Goal: Book appointment/travel/reservation

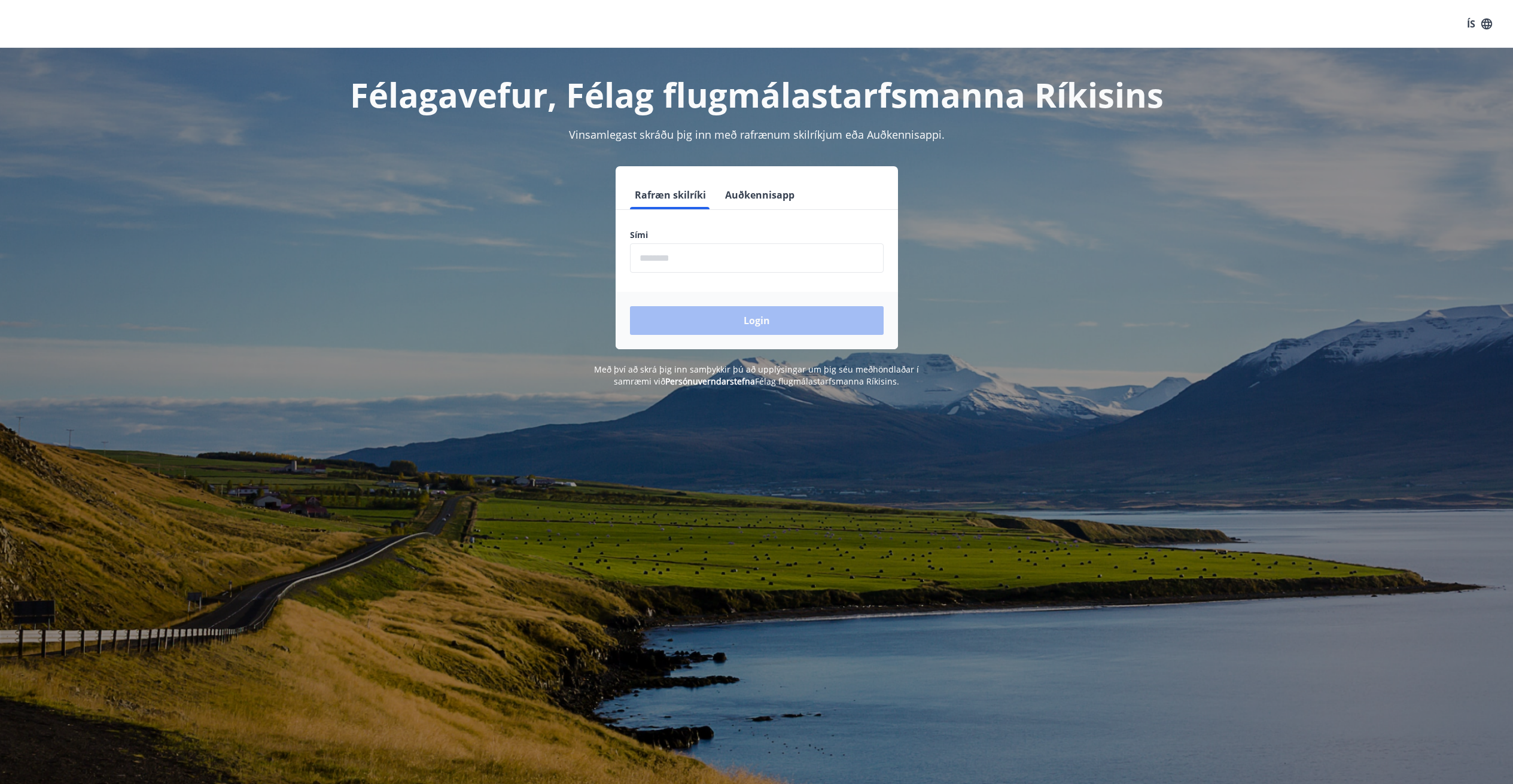
click at [738, 238] on label "Sími" at bounding box center [757, 234] width 254 height 12
click at [736, 256] on input "phone" at bounding box center [757, 258] width 254 height 29
type input "********"
click at [733, 322] on button "Login" at bounding box center [757, 320] width 254 height 29
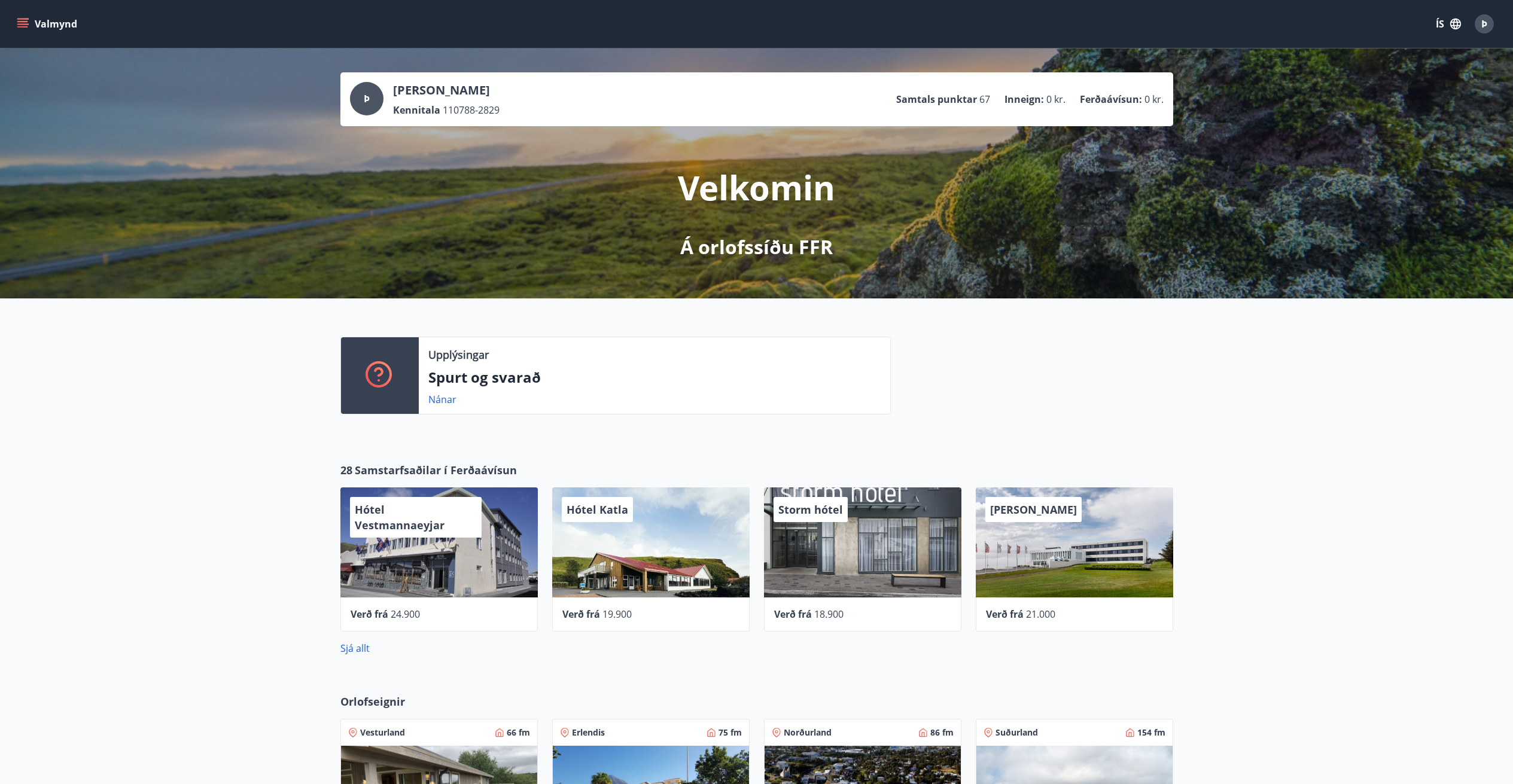
drag, startPoint x: 370, startPoint y: 377, endPoint x: 360, endPoint y: 376, distance: 10.0
drag, startPoint x: 360, startPoint y: 376, endPoint x: 304, endPoint y: 377, distance: 56.0
click at [304, 377] on div "Upplýsingar Spurt og svarað Nánar" at bounding box center [756, 370] width 1513 height 144
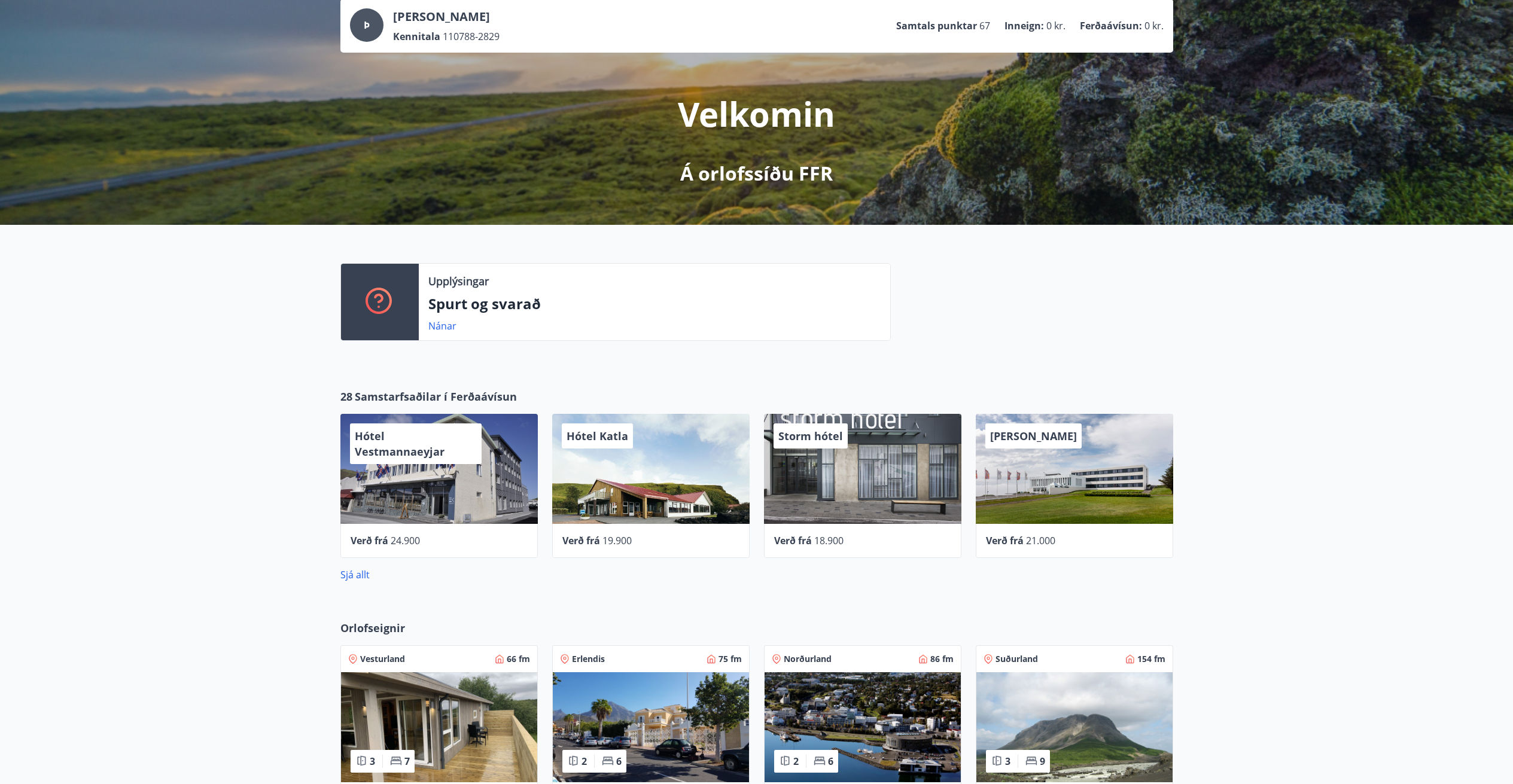
scroll to position [299, 0]
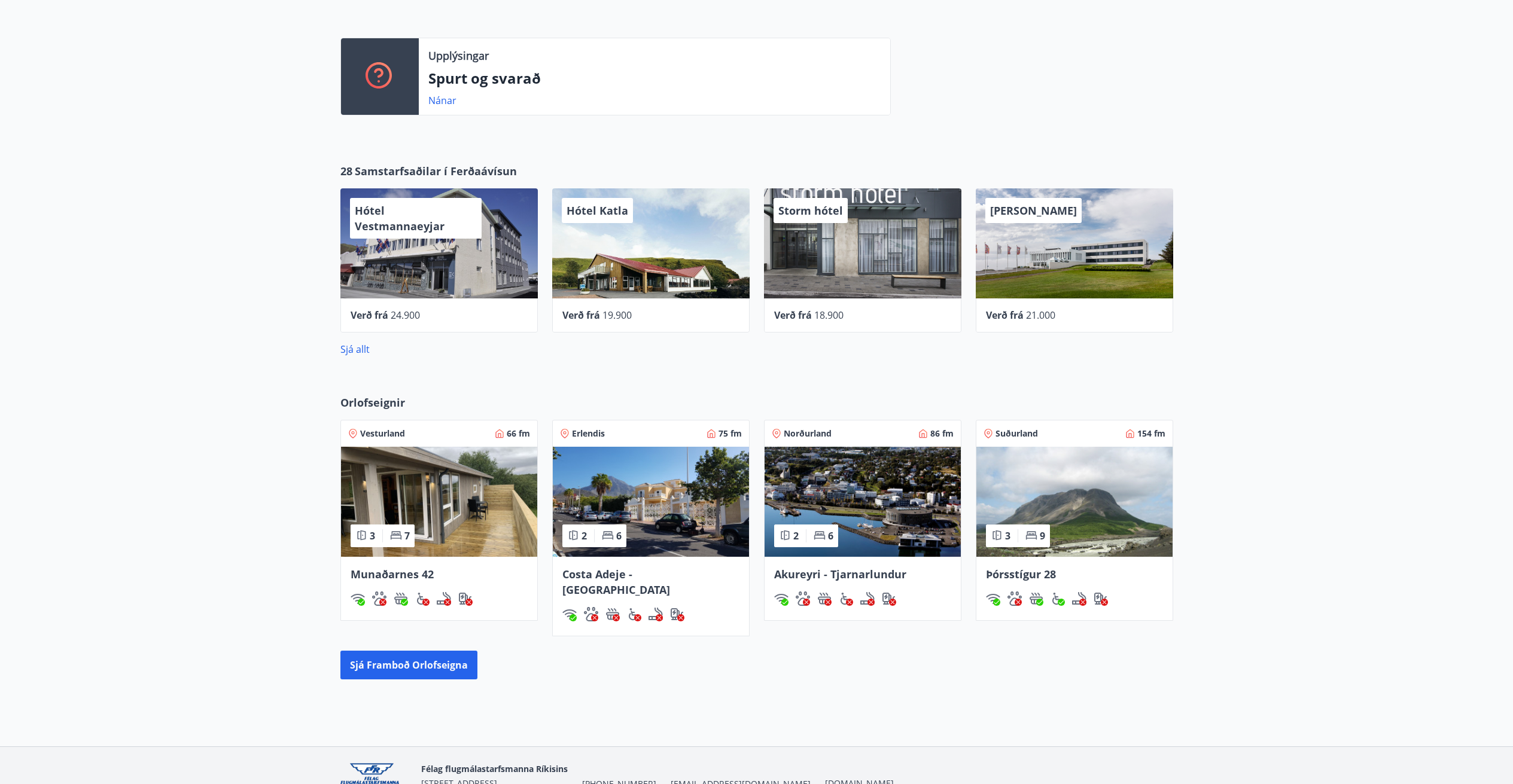
drag, startPoint x: 436, startPoint y: 217, endPoint x: 154, endPoint y: 403, distance: 337.8
click at [154, 403] on div "Orlofseignir Vesturland 66 fm 3 7 Munaðarnes 42 Erlendis 75 fm 2 6 [GEOGRAPHIC_…" at bounding box center [756, 537] width 1513 height 323
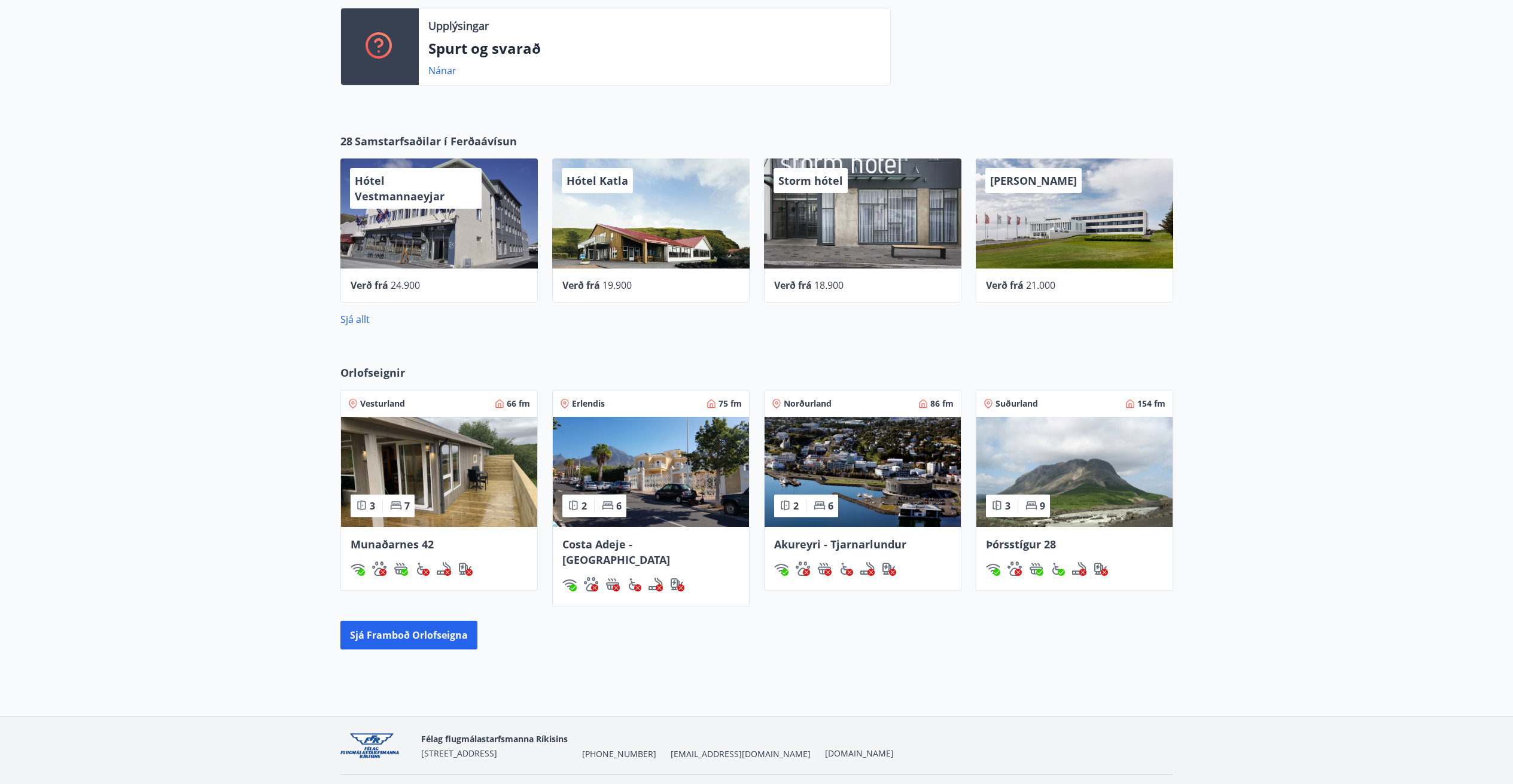
scroll to position [346, 0]
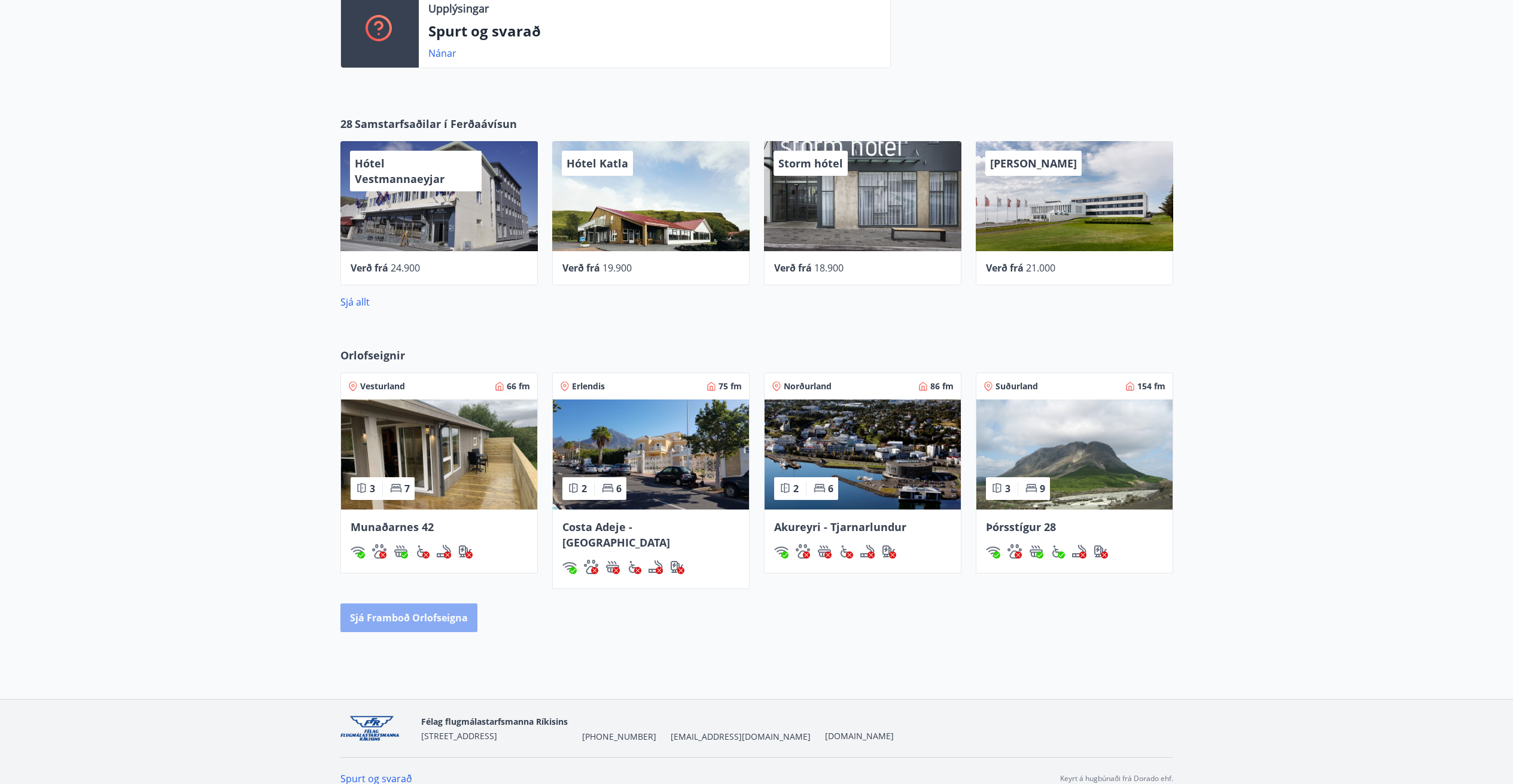
click at [403, 603] on button "Sjá framboð orlofseigna" at bounding box center [408, 618] width 137 height 29
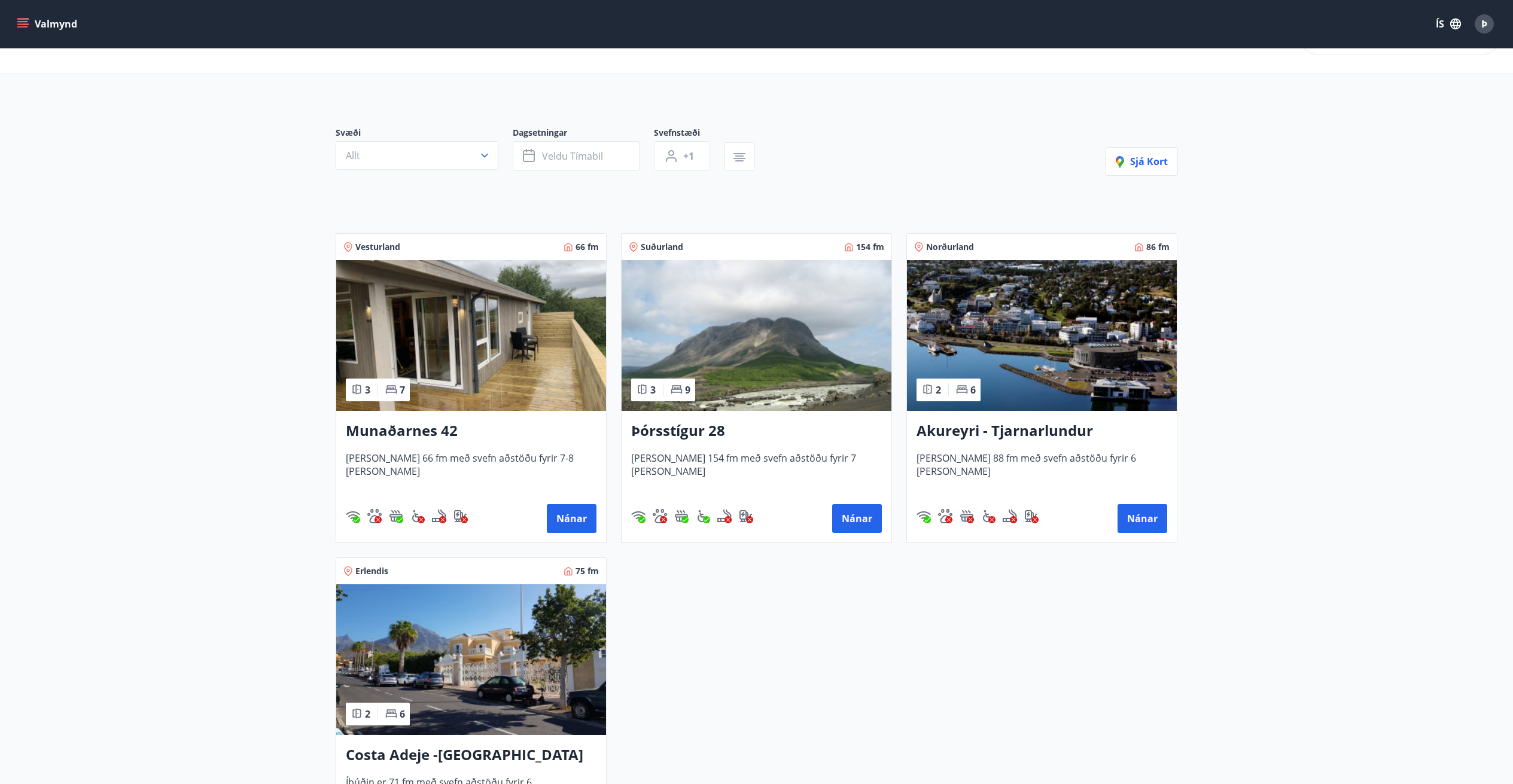
scroll to position [59, 0]
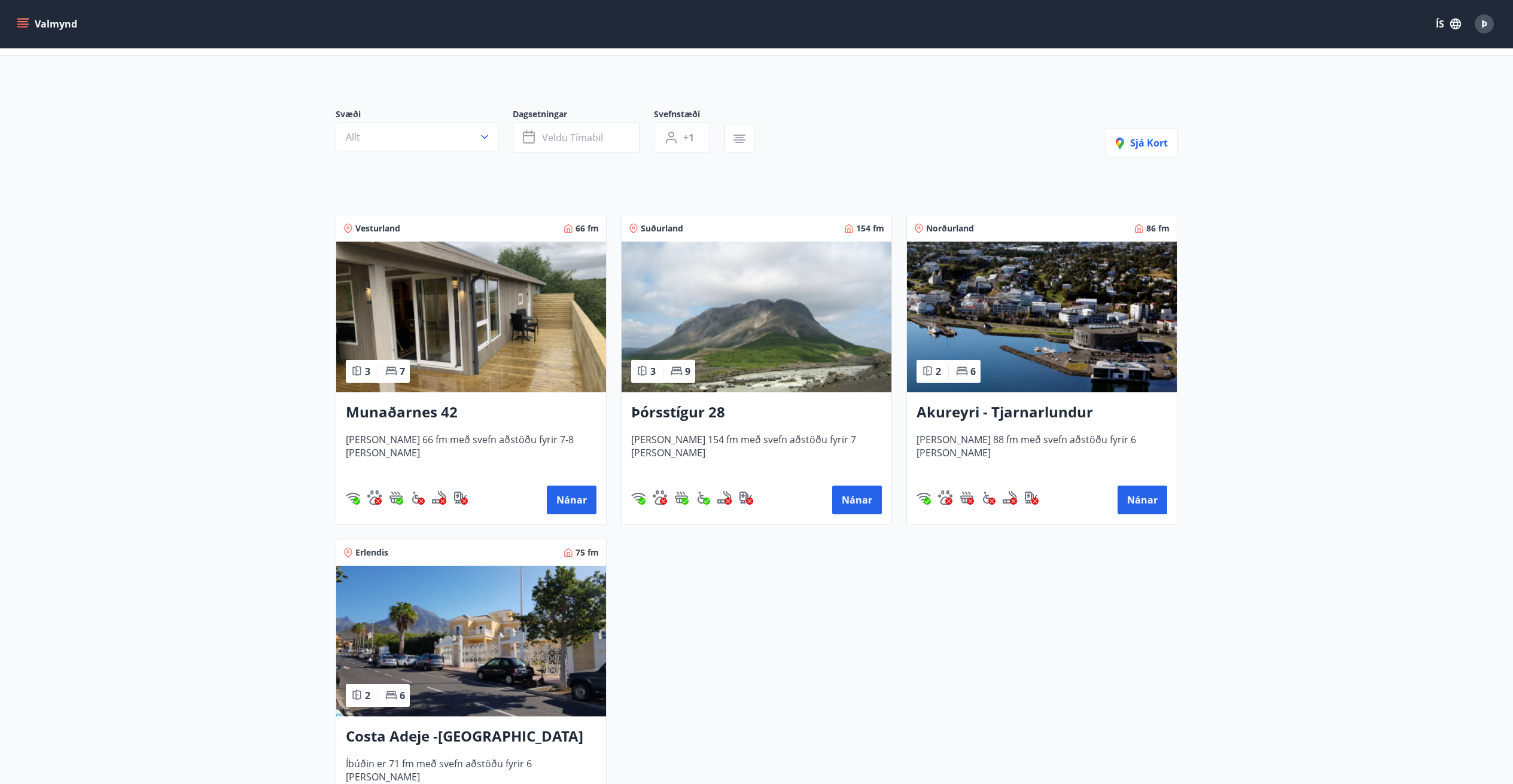
drag, startPoint x: 225, startPoint y: 390, endPoint x: 216, endPoint y: 363, distance: 28.5
click at [216, 366] on main "Framboð Svæði Allt Dagsetningar Veldu tímabil Svefnstæði +1 Sjá kort Vesturland…" at bounding box center [756, 423] width 1513 height 870
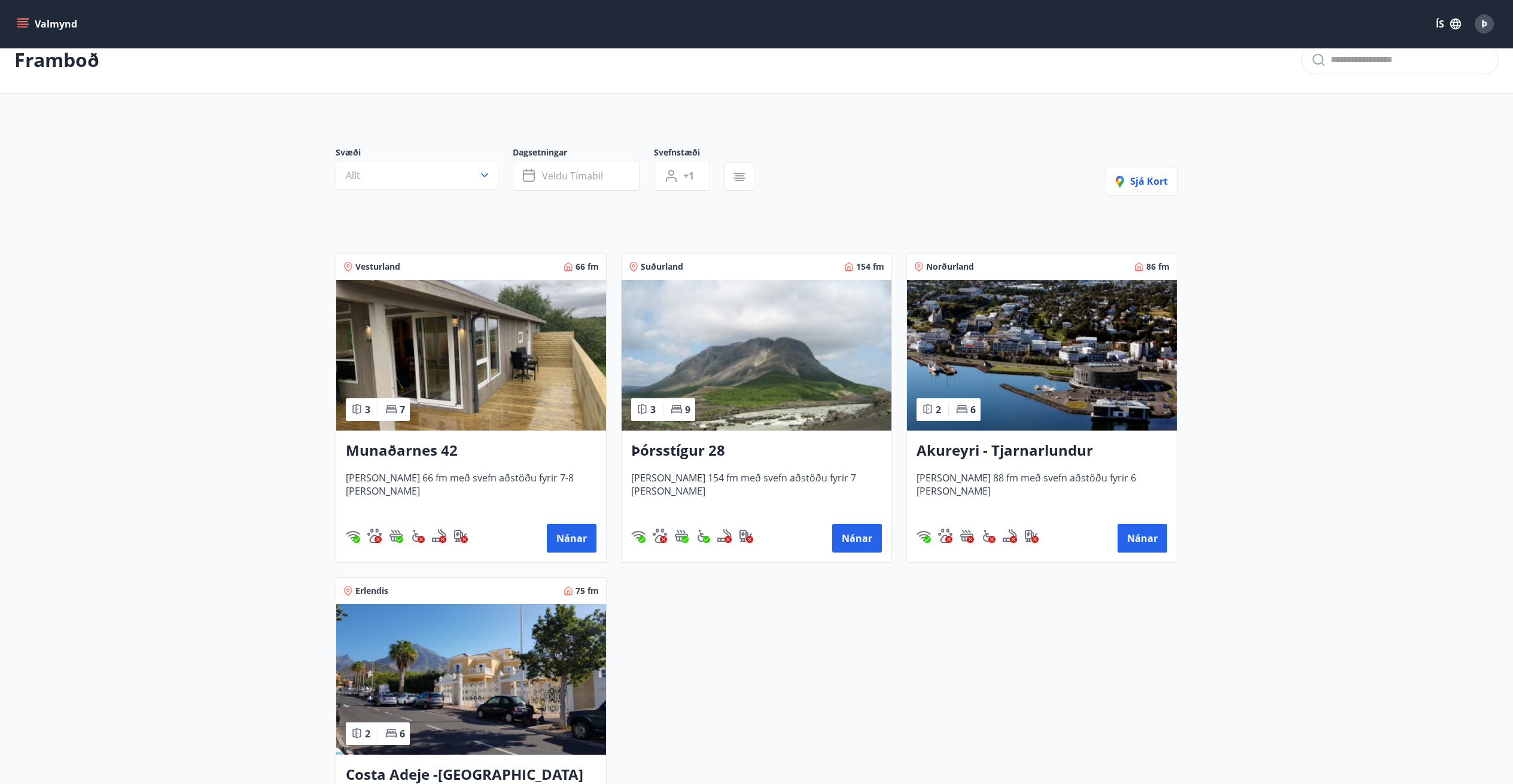
scroll to position [0, 0]
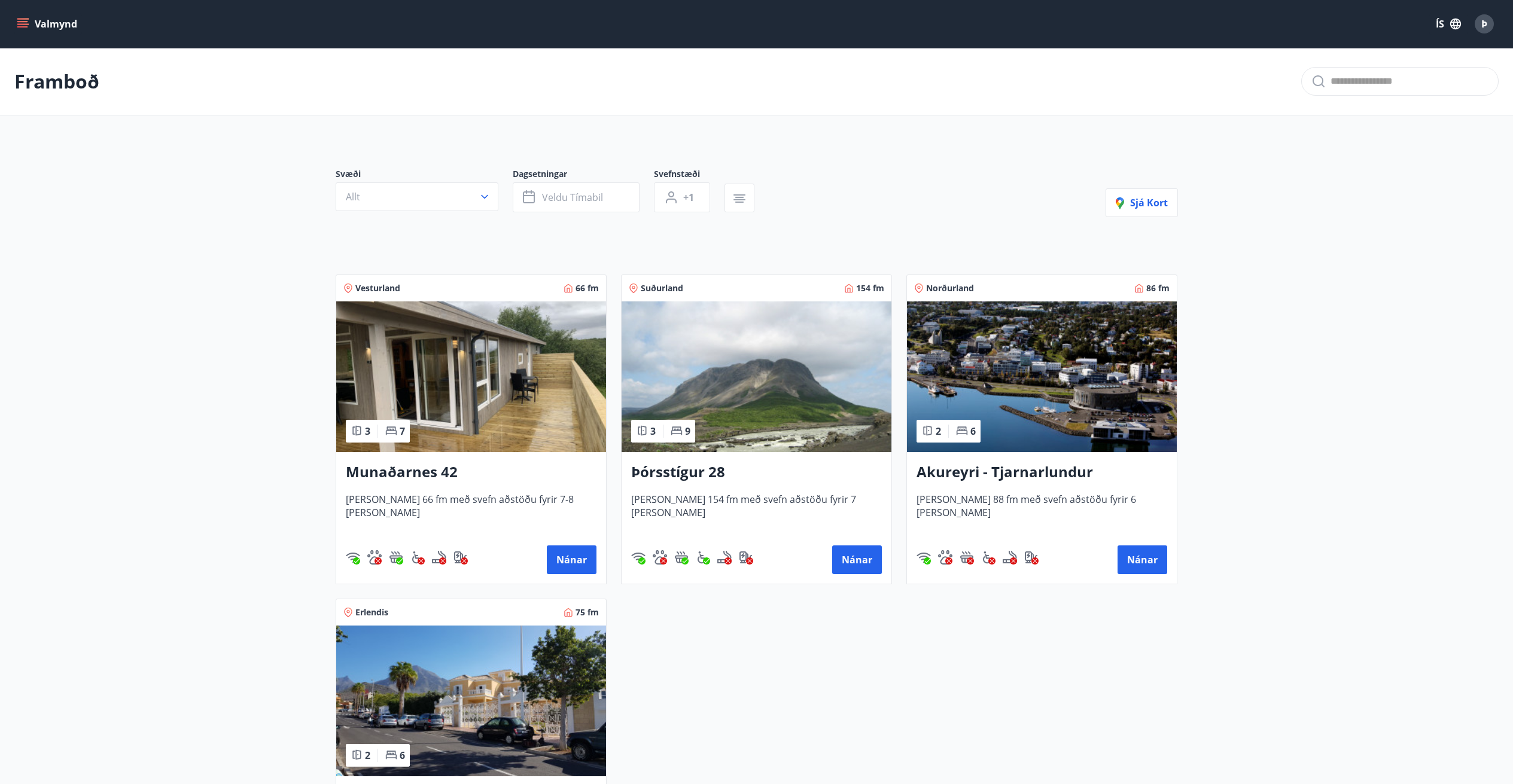
click at [40, 18] on button "Valmynd" at bounding box center [47, 24] width 67 height 21
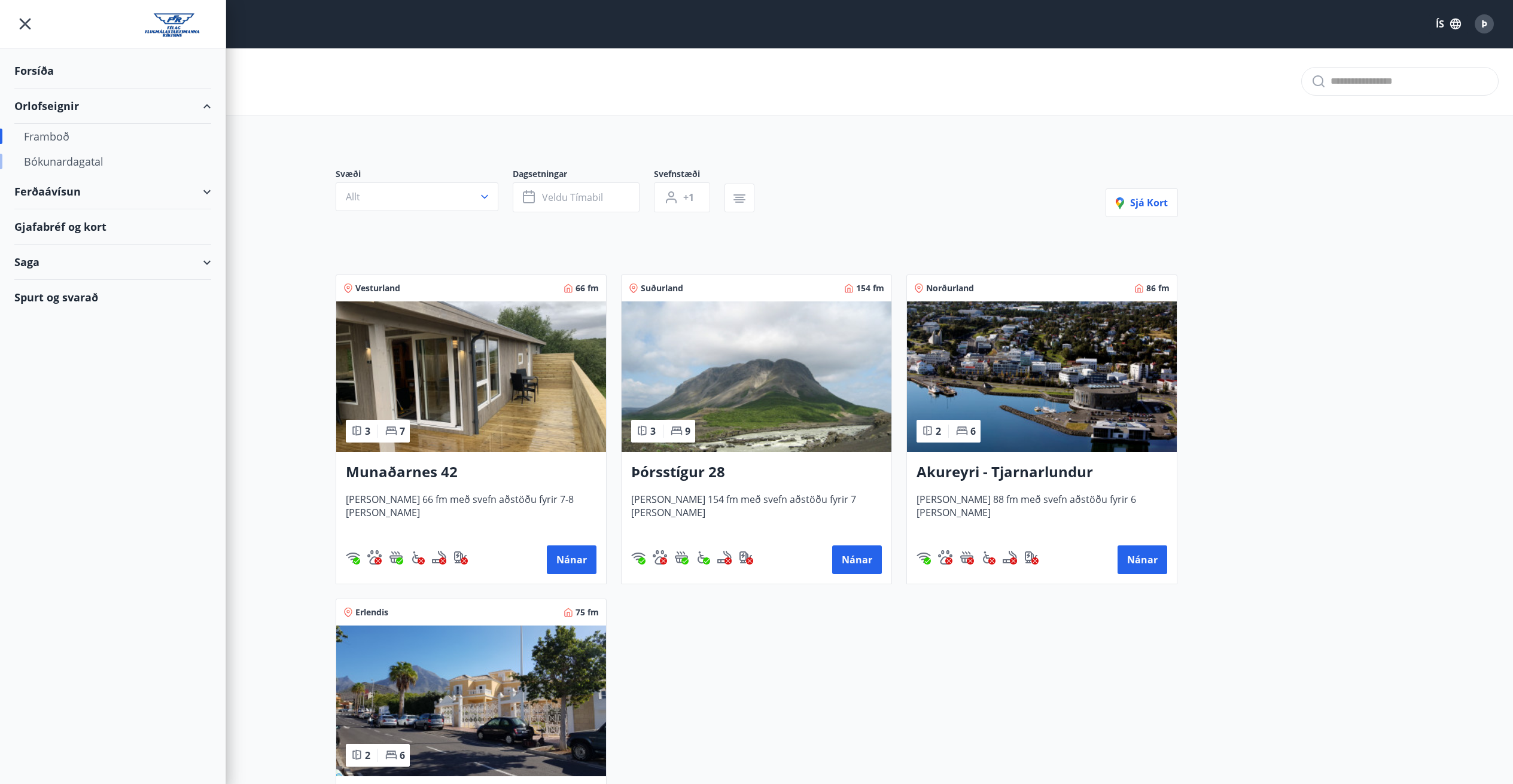
click at [78, 157] on div "Bókunardagatal" at bounding box center [113, 161] width 178 height 25
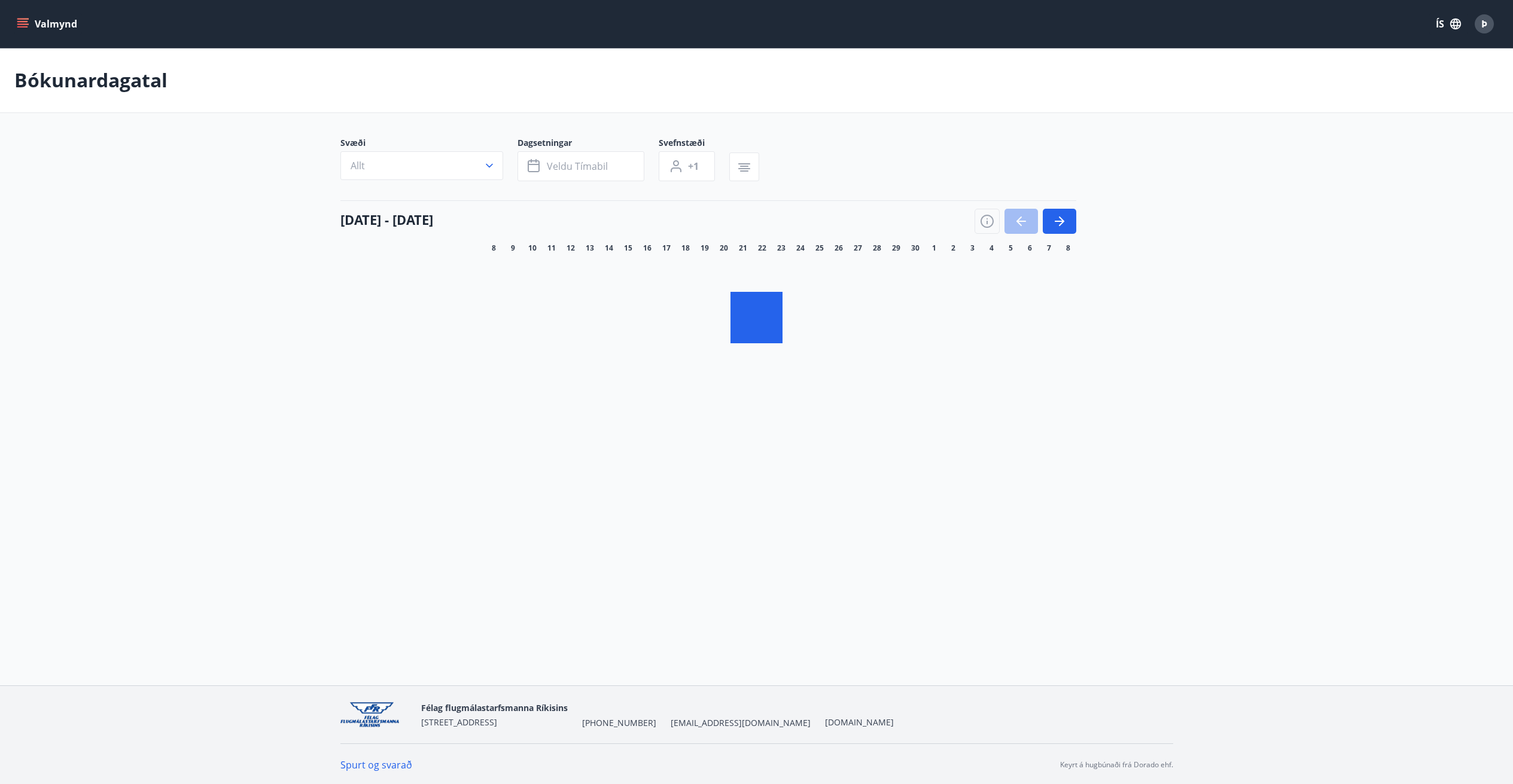
drag, startPoint x: 280, startPoint y: 217, endPoint x: 203, endPoint y: 201, distance: 78.6
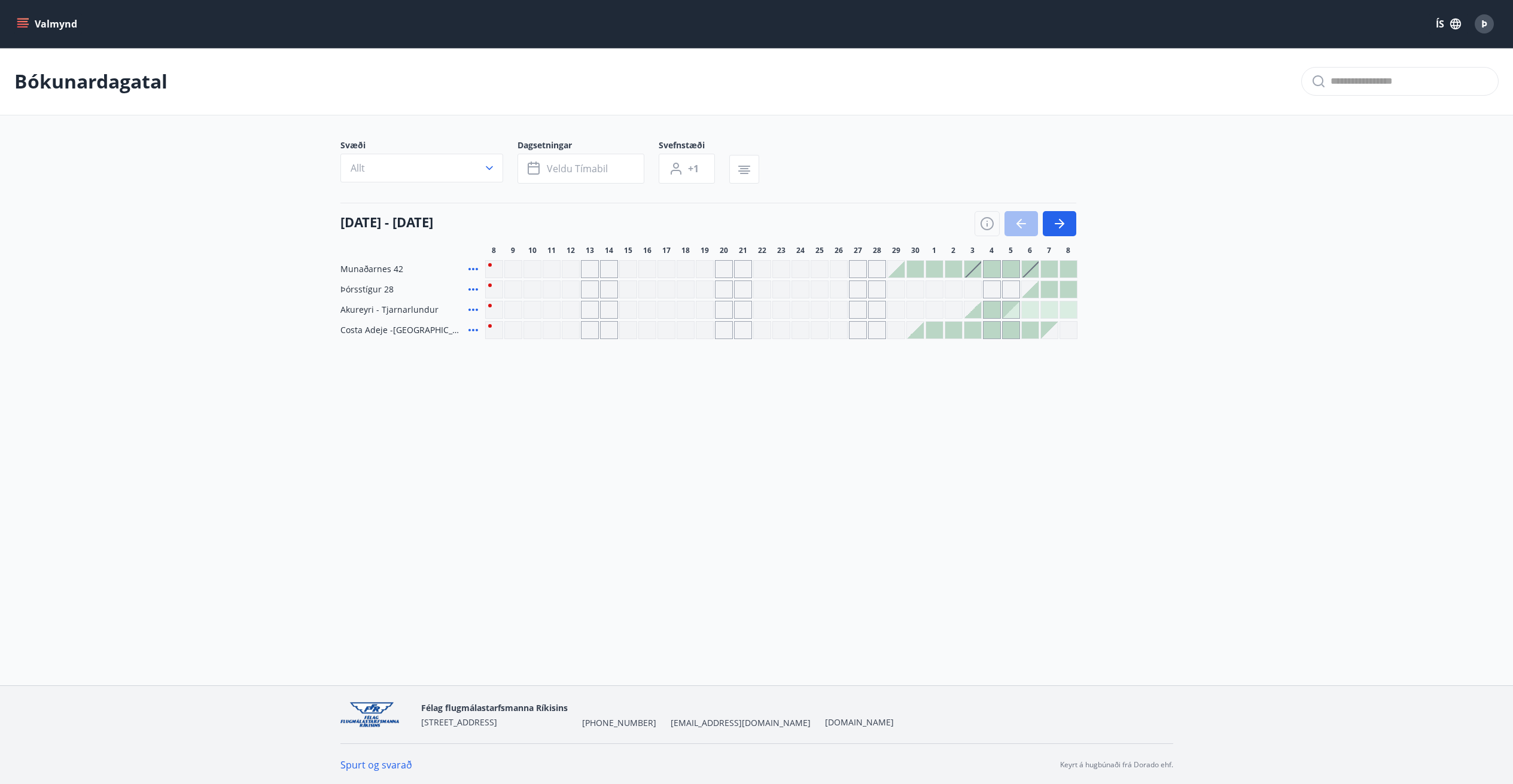
drag, startPoint x: 203, startPoint y: 201, endPoint x: 804, endPoint y: 347, distance: 618.5
drag, startPoint x: 804, startPoint y: 347, endPoint x: 781, endPoint y: 326, distance: 31.1
drag, startPoint x: 781, startPoint y: 326, endPoint x: 793, endPoint y: 324, distance: 12.2
drag, startPoint x: 793, startPoint y: 324, endPoint x: 639, endPoint y: 412, distance: 177.4
click at [639, 412] on div "Valmynd ÍS Þ Bókunardagatal Svæði Allt Dagsetningar Veldu tímabil Svefnstæði +1…" at bounding box center [756, 342] width 1513 height 685
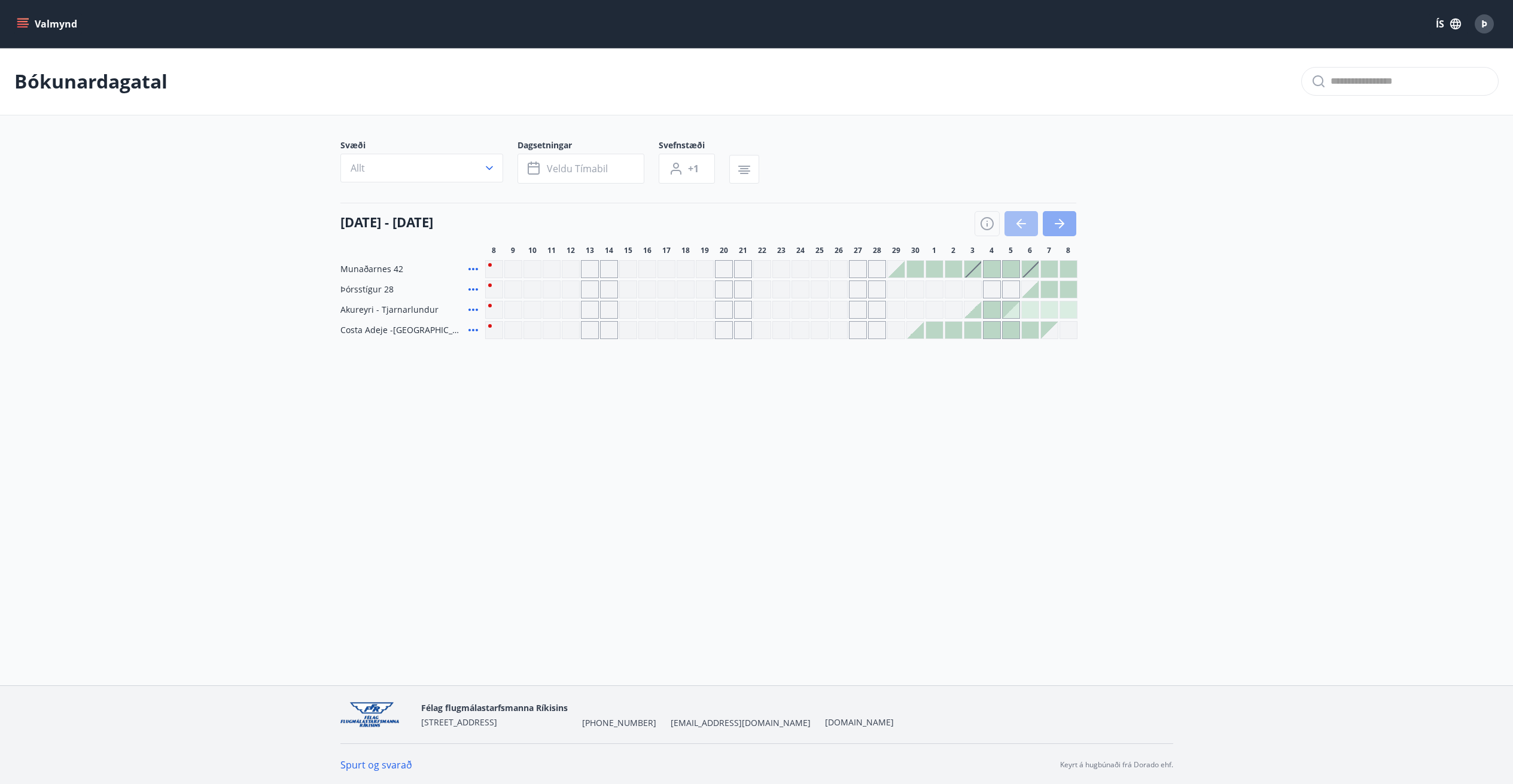
click at [1063, 229] on icon "button" at bounding box center [1059, 224] width 14 height 14
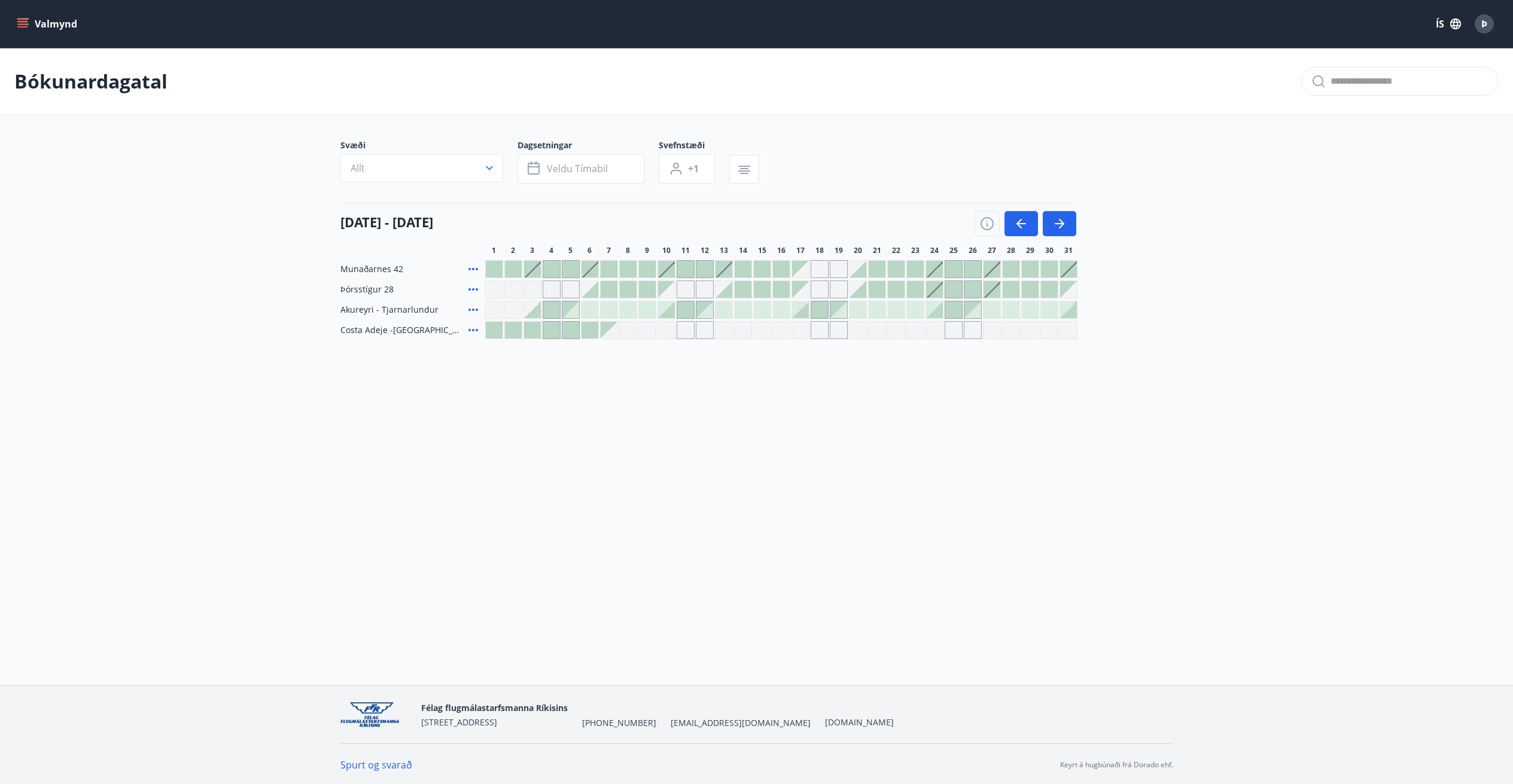
drag, startPoint x: 1164, startPoint y: 313, endPoint x: 1136, endPoint y: 294, distance: 33.8
click at [1136, 295] on div "Munaðarnes 42 Þórsstígur 28 [GEOGRAPHIC_DATA] - Tjarnarlundur [GEOGRAPHIC_DATA]…" at bounding box center [756, 299] width 833 height 79
drag, startPoint x: 774, startPoint y: 514, endPoint x: 692, endPoint y: 478, distance: 89.6
click at [691, 483] on div "Valmynd ÍS Þ Bókunardagatal Svæði Allt Dagsetningar Veldu tímabil Svefnstæði +1…" at bounding box center [756, 342] width 1513 height 685
click at [1019, 221] on icon "button" at bounding box center [1019, 224] width 6 height 10
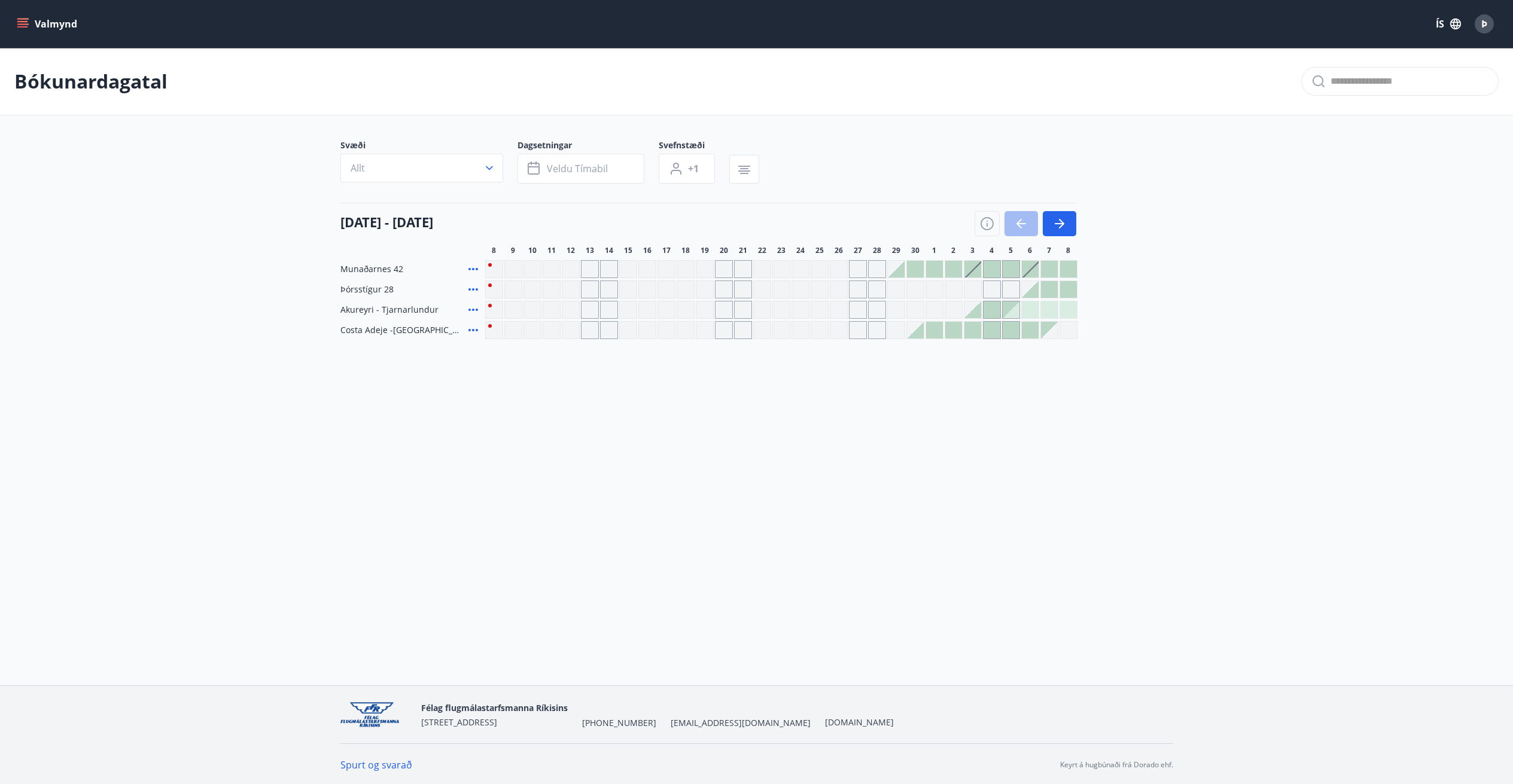
drag, startPoint x: 983, startPoint y: 385, endPoint x: 906, endPoint y: 373, distance: 77.9
click at [906, 373] on div "Bókunardagatal Svæði Allt Dagsetningar Veldu tímabil Svefnstæði +1 [DATE] - [DA…" at bounding box center [756, 217] width 1513 height 339
click at [1064, 225] on icon "button" at bounding box center [1059, 224] width 14 height 14
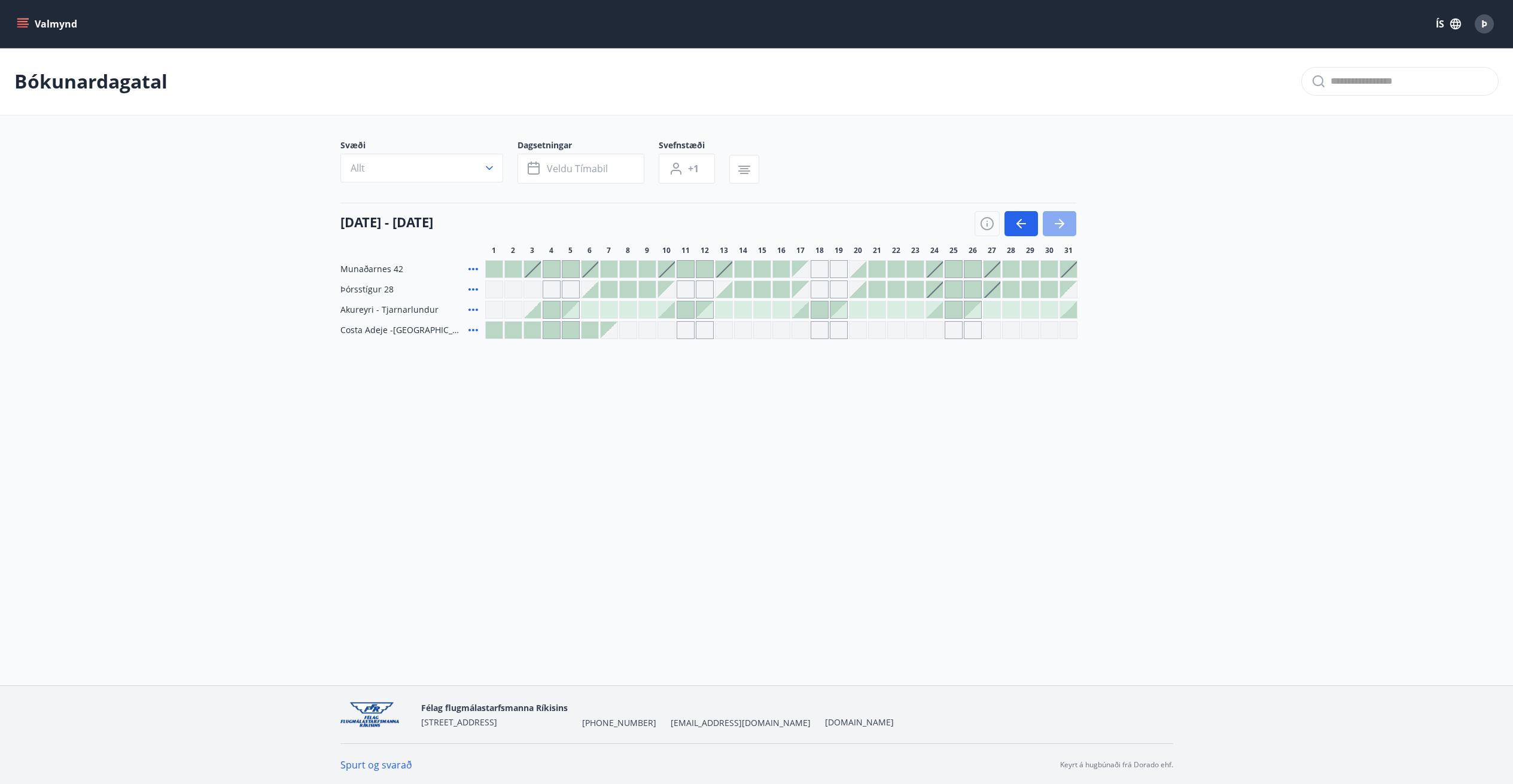
click at [1064, 225] on icon "button" at bounding box center [1059, 224] width 14 height 14
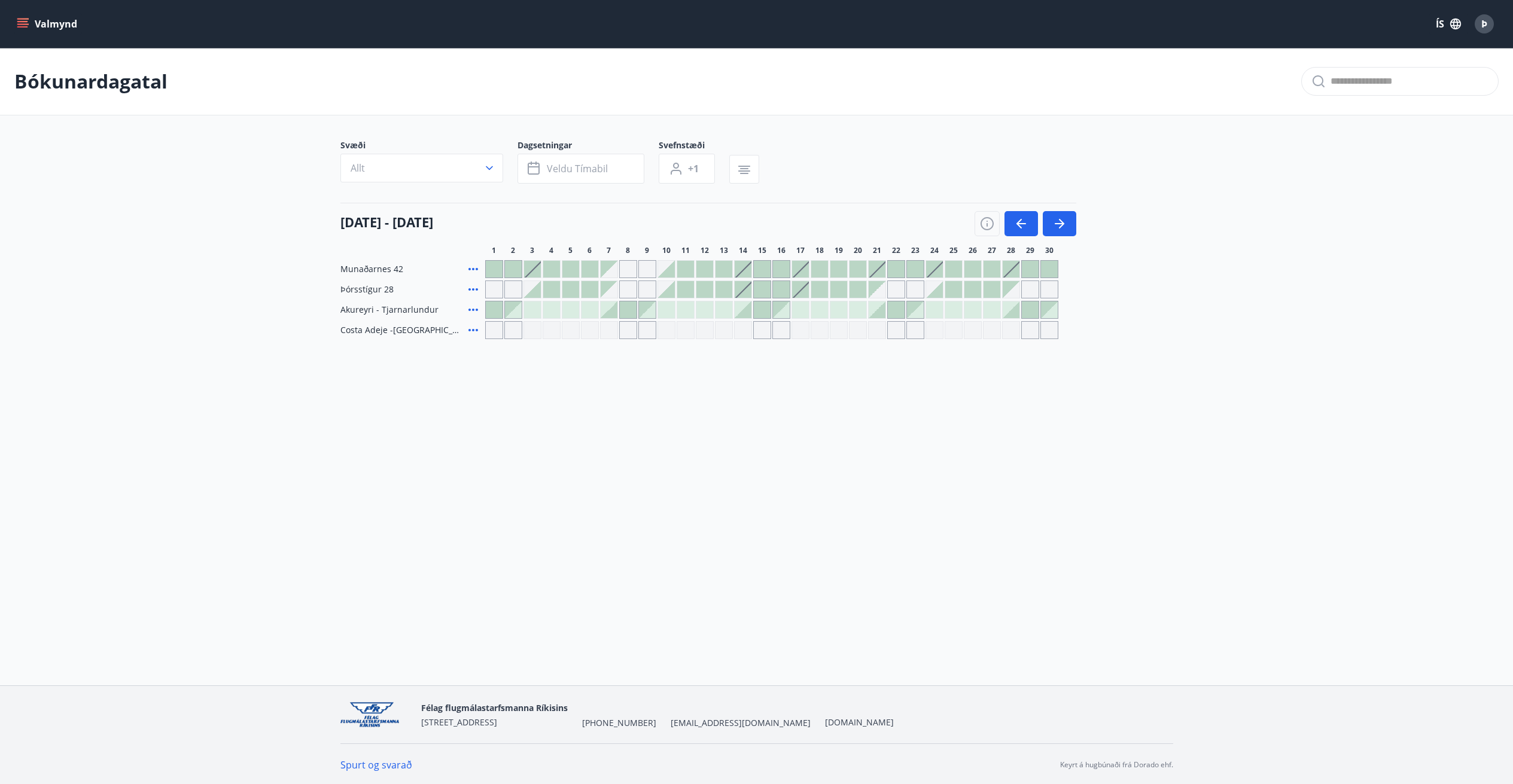
drag, startPoint x: 1238, startPoint y: 274, endPoint x: 1237, endPoint y: 245, distance: 29.0
click at [1237, 245] on main "Bókunardagatal Svæði Allt Dagsetningar Veldu tímabil Svefnstæði +1 [DATE] - [DA…" at bounding box center [756, 193] width 1513 height 291
drag, startPoint x: 1018, startPoint y: 222, endPoint x: 1038, endPoint y: 190, distance: 37.7
click at [1038, 190] on div "Svæði Allt Dagsetningar Veldu tímabil Svefnstæði +1 [DATE] - [DATE] 1 2 3 4 5 6…" at bounding box center [756, 239] width 833 height 200
drag, startPoint x: 1027, startPoint y: 220, endPoint x: 1086, endPoint y: 173, distance: 75.4
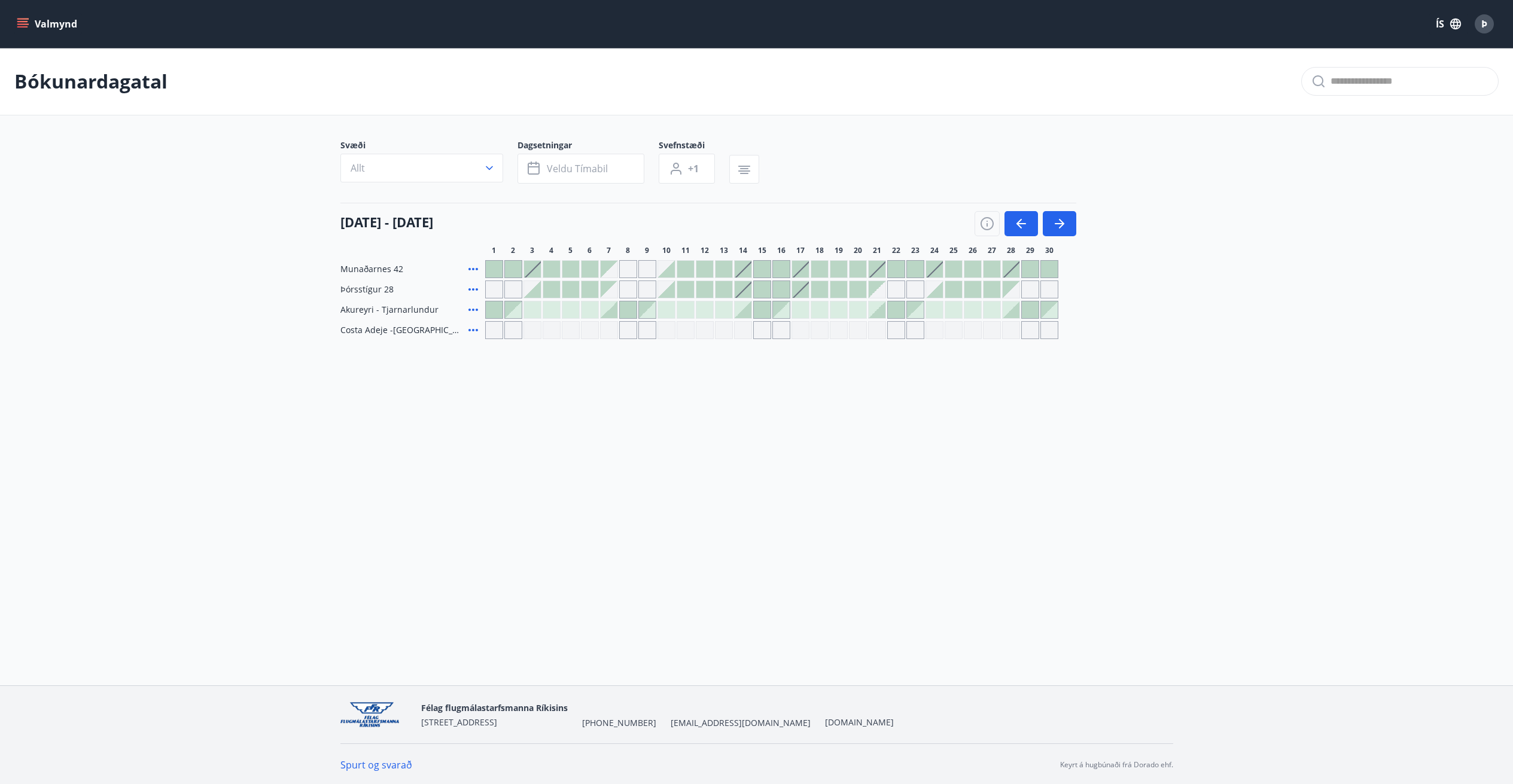
click at [1086, 173] on div "Svæði Allt Dagsetningar Veldu tímabil Svefnstæði +1 [DATE] - [DATE] 1 2 3 4 5 6…" at bounding box center [756, 239] width 833 height 200
drag, startPoint x: 1133, startPoint y: 231, endPoint x: 1110, endPoint y: 219, distance: 25.9
click at [1110, 219] on div "[DATE] - [DATE] 1 2 3 4 5 6 7 8 9 10 11 12 13 14 15 16 17 18 19 20 21 22 23 24 …" at bounding box center [756, 229] width 833 height 52
click at [1056, 222] on icon "button" at bounding box center [1059, 224] width 14 height 14
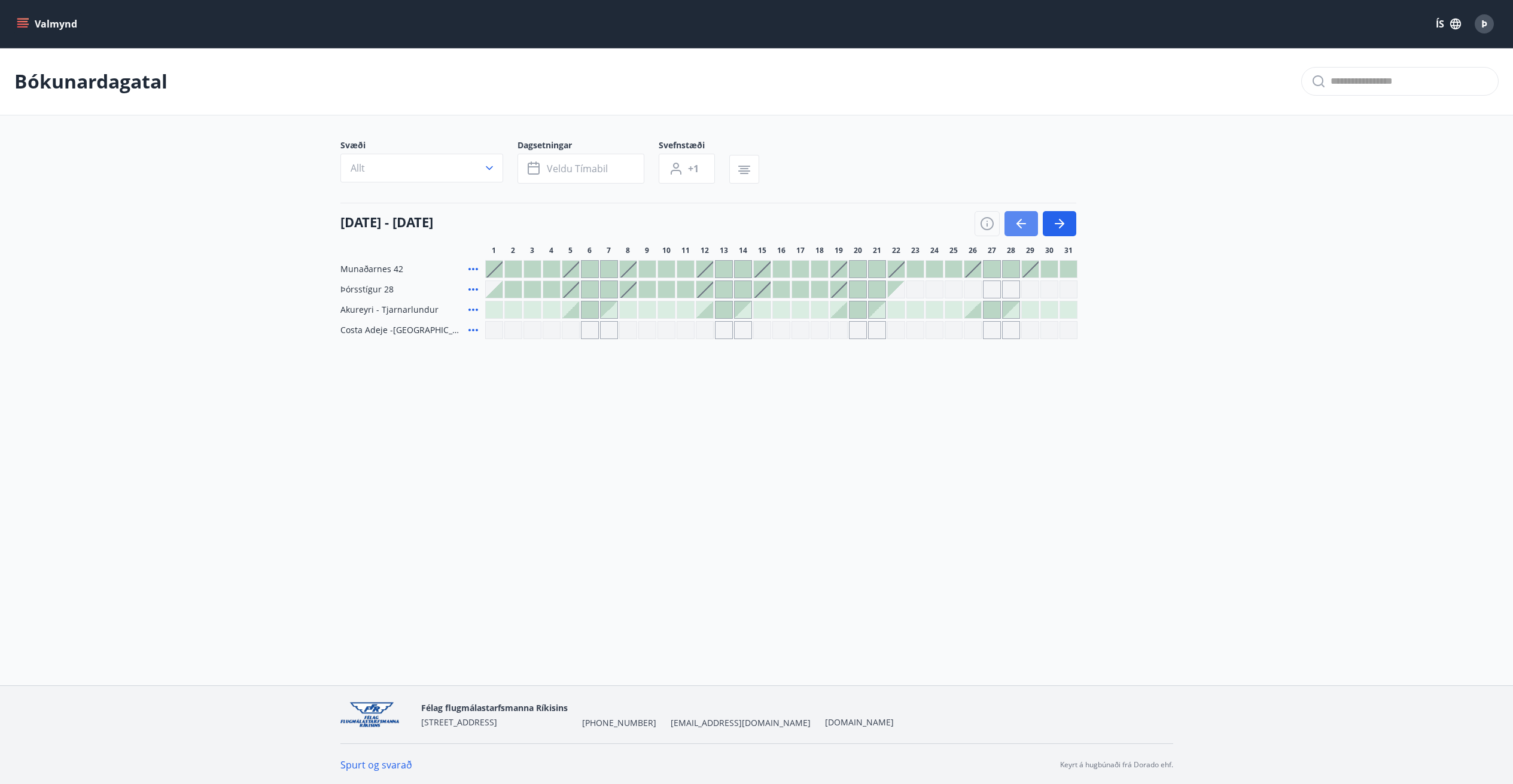
click at [1020, 216] on button "button" at bounding box center [1020, 223] width 33 height 25
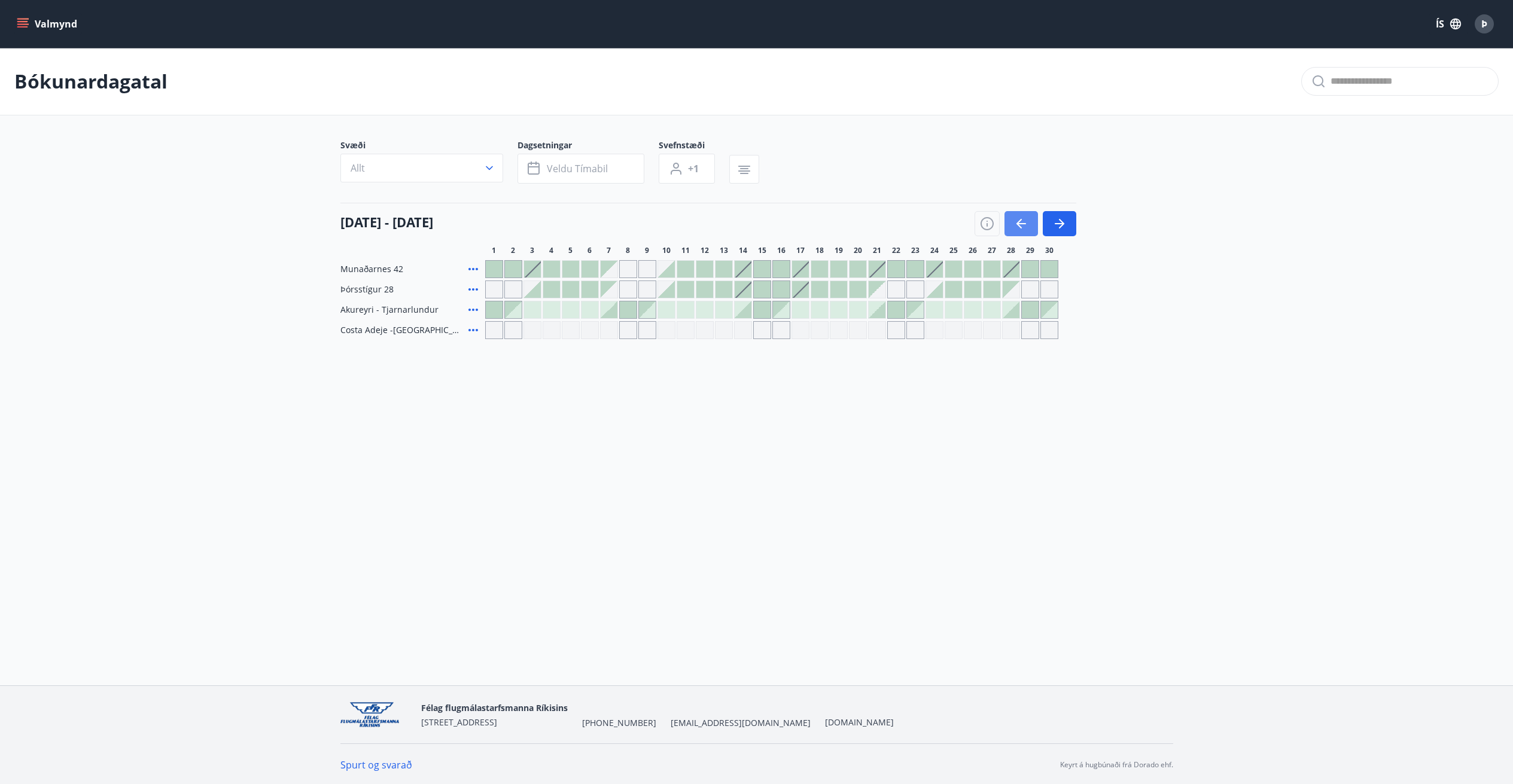
click at [1023, 223] on icon "button" at bounding box center [1021, 224] width 10 height 1
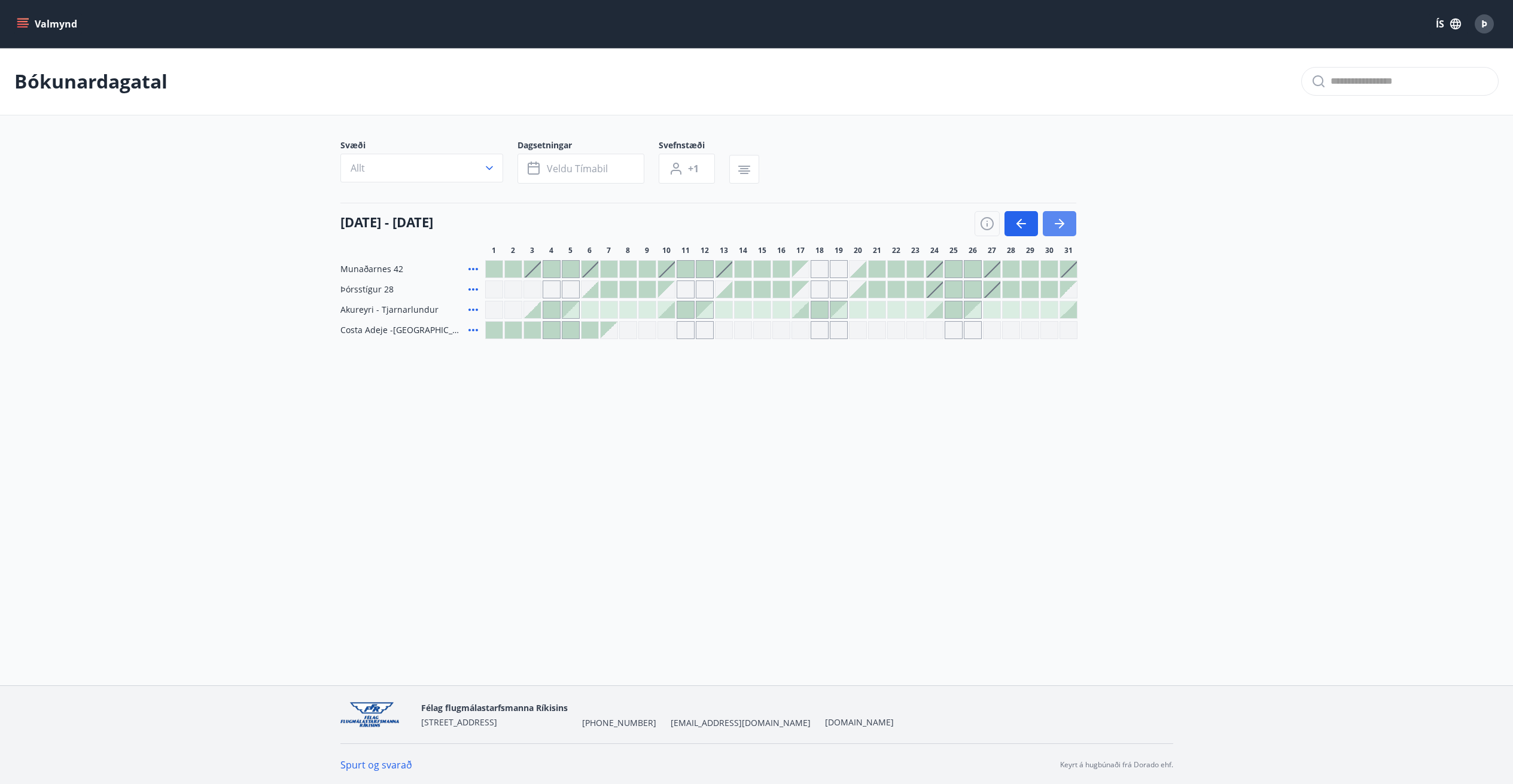
click at [1063, 220] on icon "button" at bounding box center [1059, 224] width 14 height 14
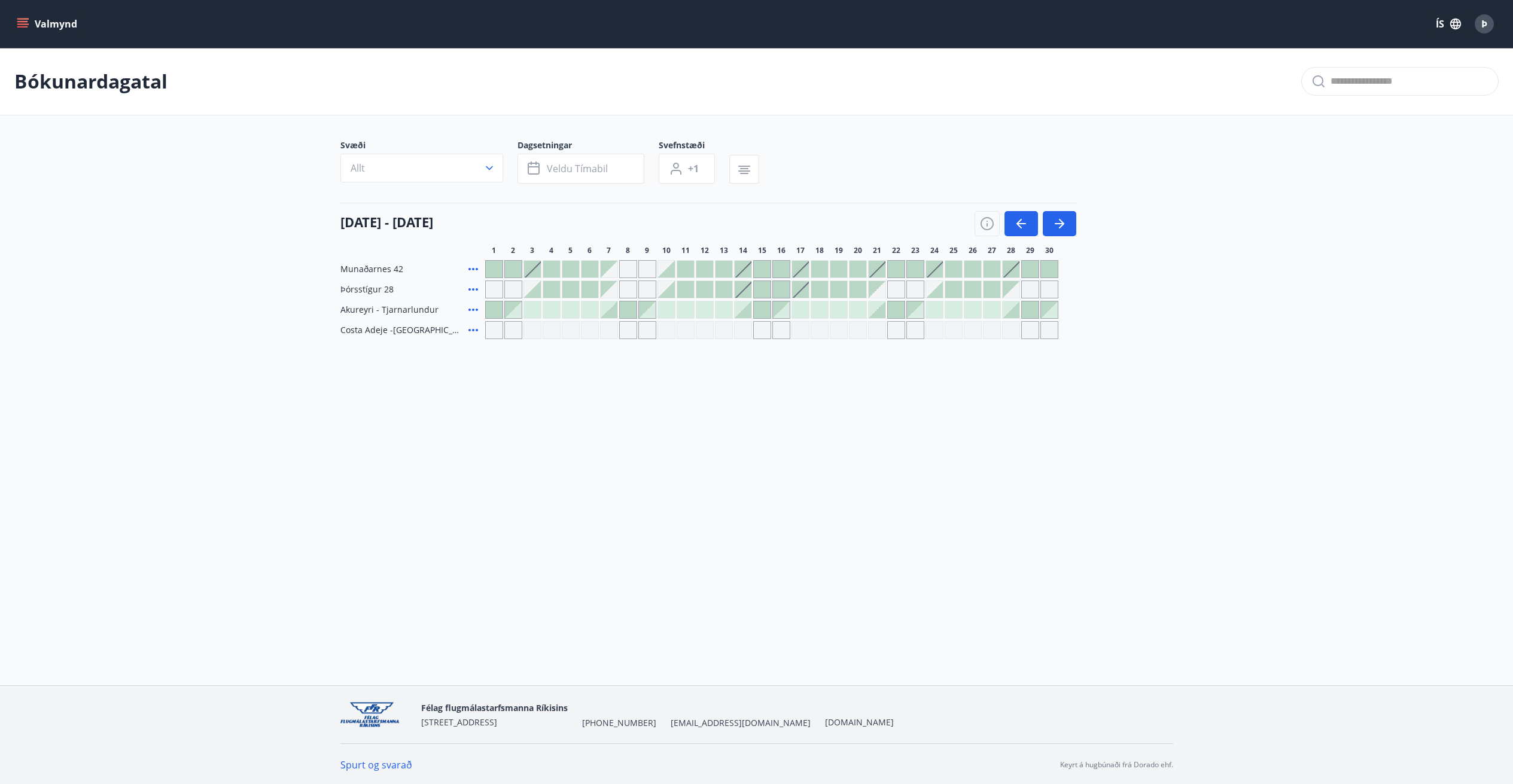
drag, startPoint x: 1192, startPoint y: 241, endPoint x: 1154, endPoint y: 220, distance: 43.4
click at [1154, 220] on div "[DATE] - [DATE] 1 2 3 4 5 6 7 8 9 10 11 12 13 14 15 16 17 18 19 20 21 22 23 24 …" at bounding box center [756, 229] width 833 height 52
click at [1063, 221] on icon "button" at bounding box center [1059, 224] width 14 height 14
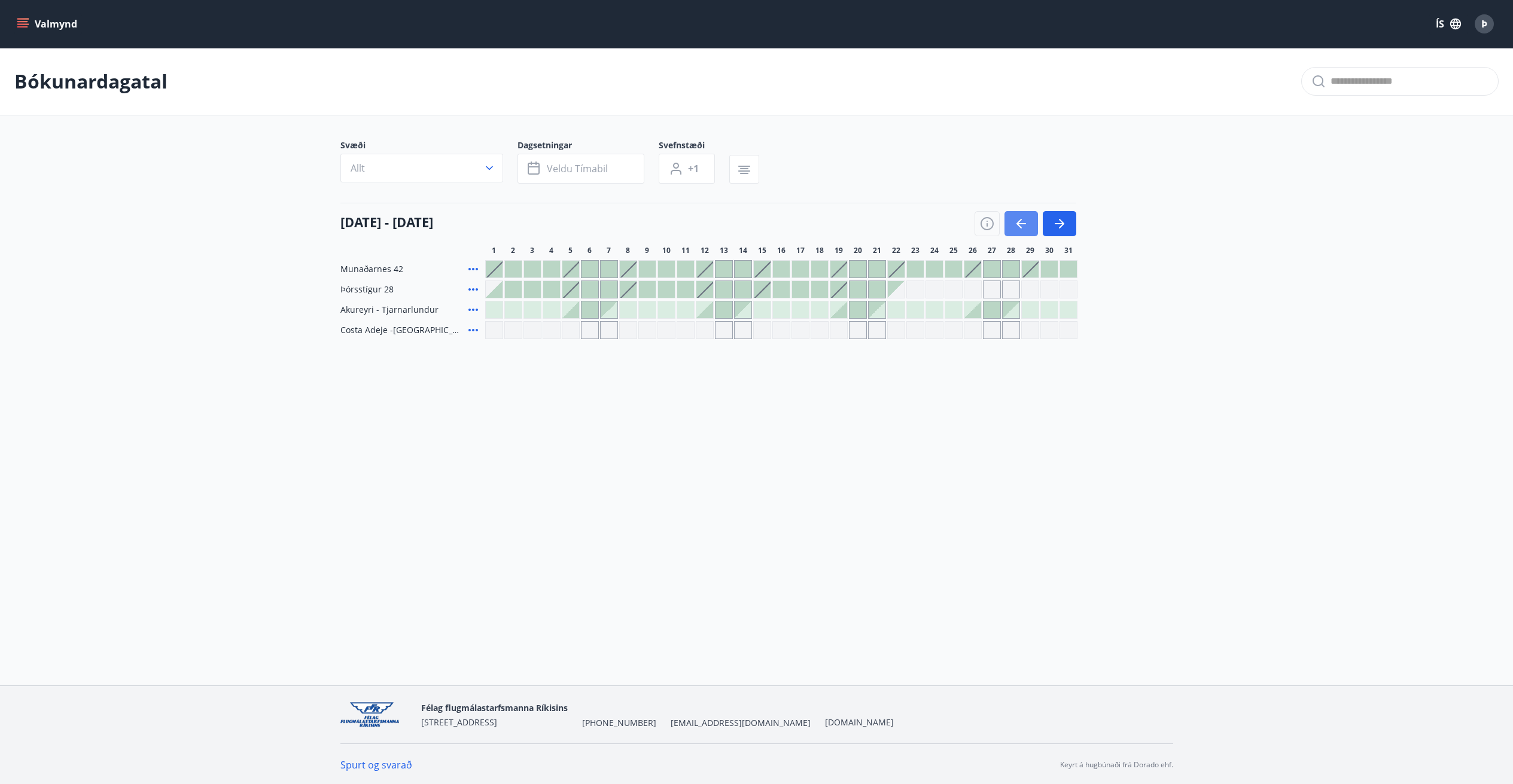
click at [1025, 221] on icon "button" at bounding box center [1021, 224] width 14 height 14
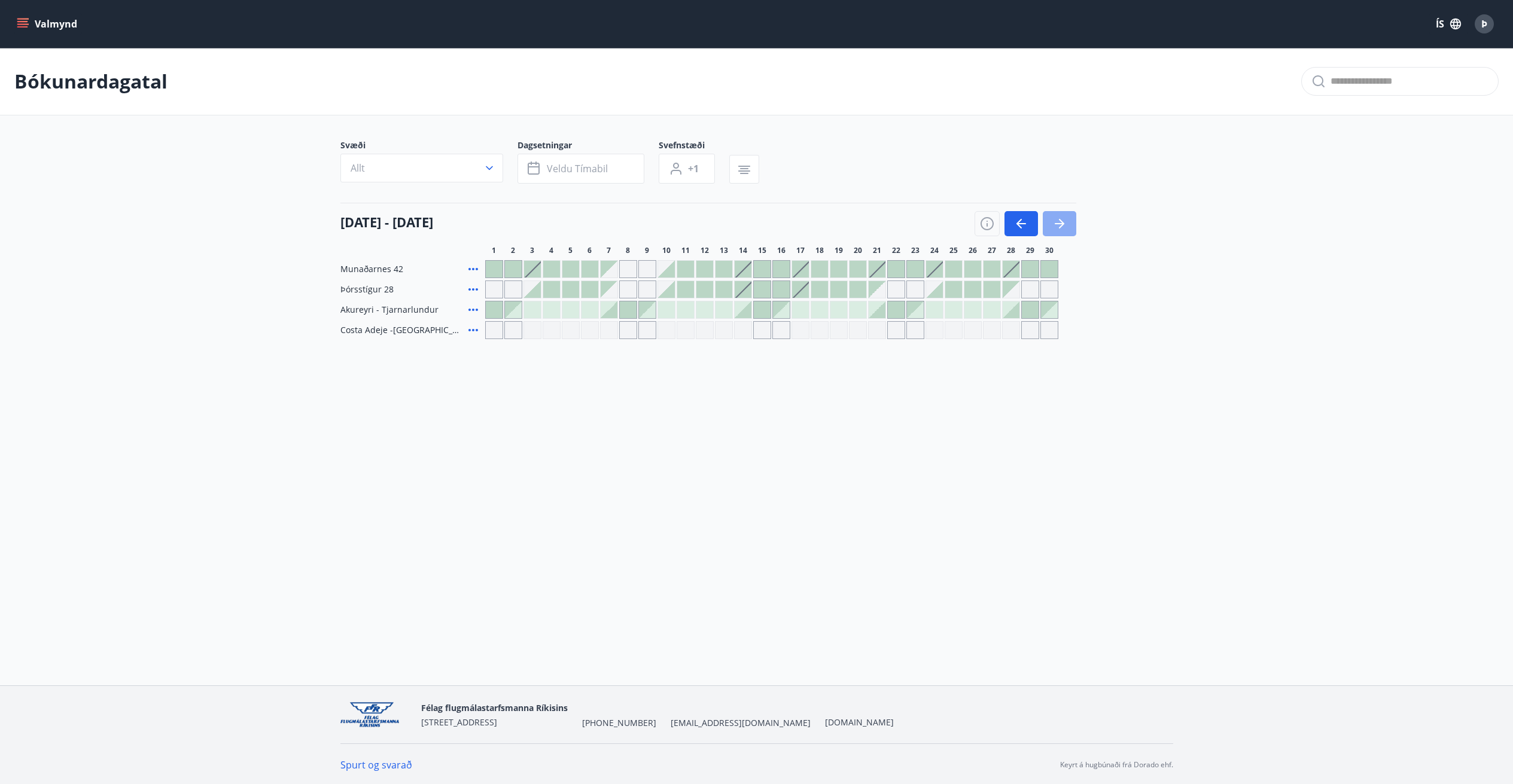
click at [1066, 226] on icon "button" at bounding box center [1059, 224] width 14 height 14
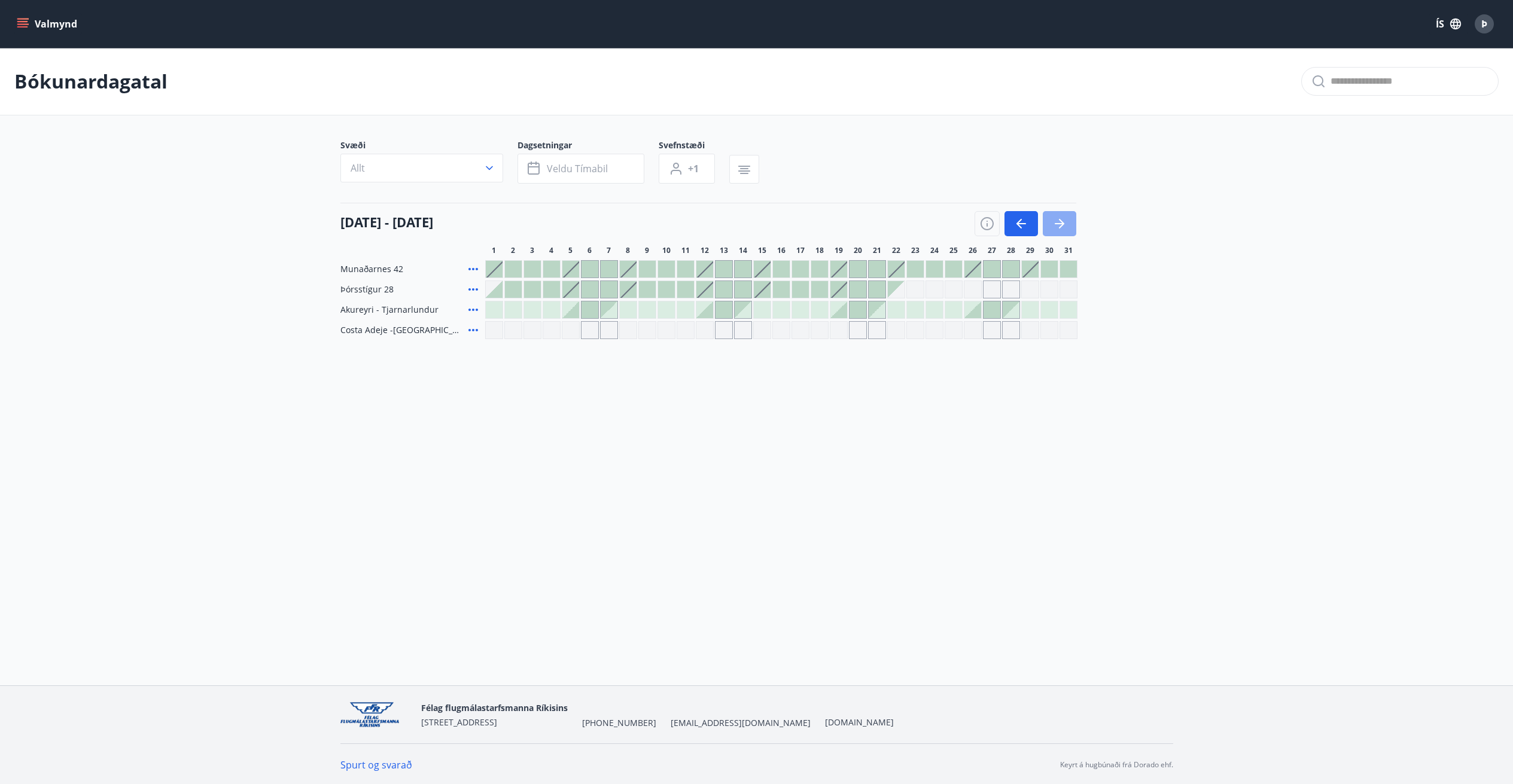
click at [1066, 226] on icon "button" at bounding box center [1059, 224] width 14 height 14
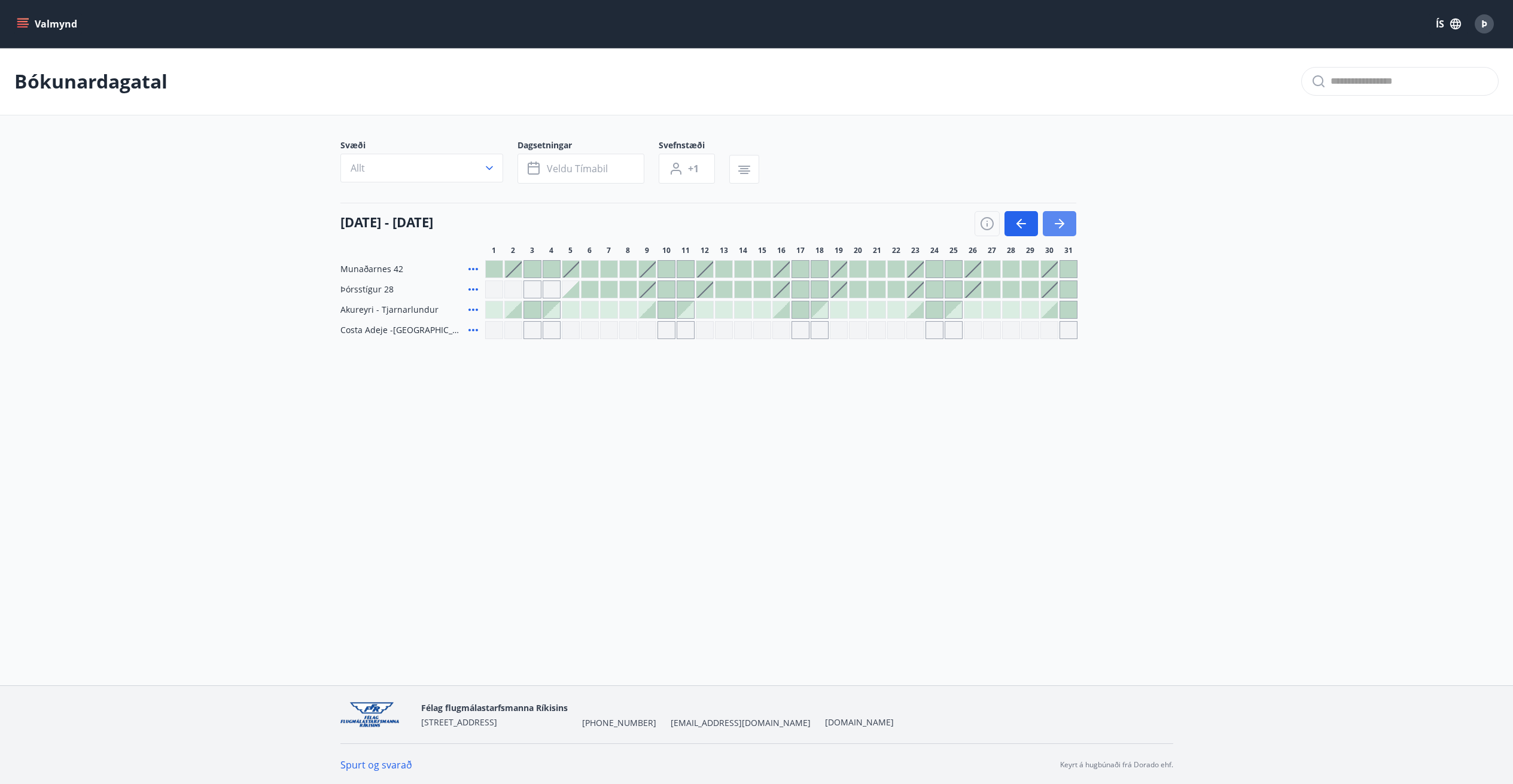
click at [1066, 226] on icon "button" at bounding box center [1059, 224] width 14 height 14
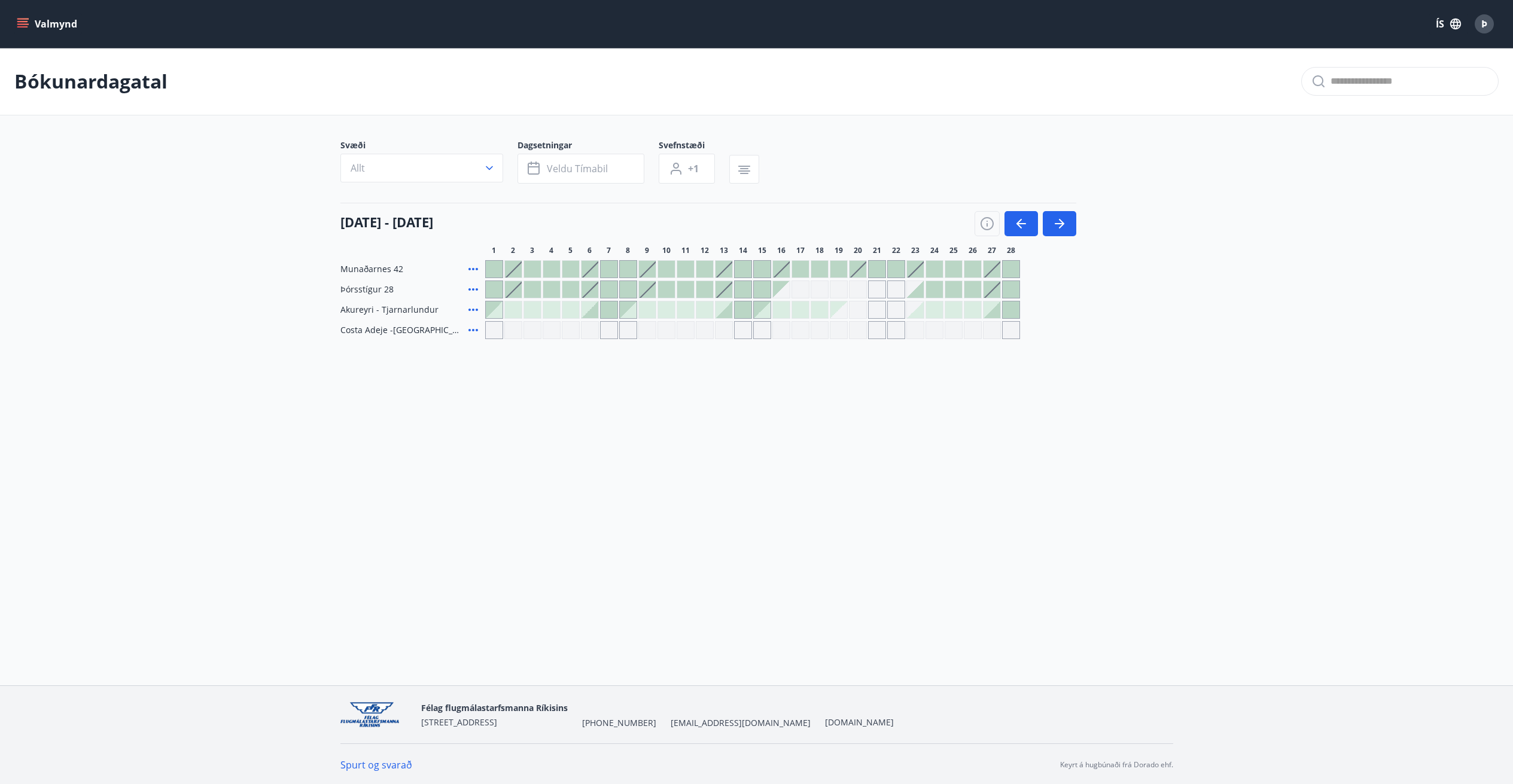
drag, startPoint x: 981, startPoint y: 476, endPoint x: 878, endPoint y: 465, distance: 103.6
click at [879, 465] on div "Valmynd ÍS Þ Bókunardagatal Svæði Allt Dagsetningar Veldu tímabil Svefnstæði +1…" at bounding box center [756, 342] width 1513 height 685
click at [1060, 227] on icon "button" at bounding box center [1062, 224] width 6 height 10
drag, startPoint x: 1067, startPoint y: 224, endPoint x: 942, endPoint y: 531, distance: 331.5
click at [1067, 223] on button "button" at bounding box center [1059, 223] width 33 height 25
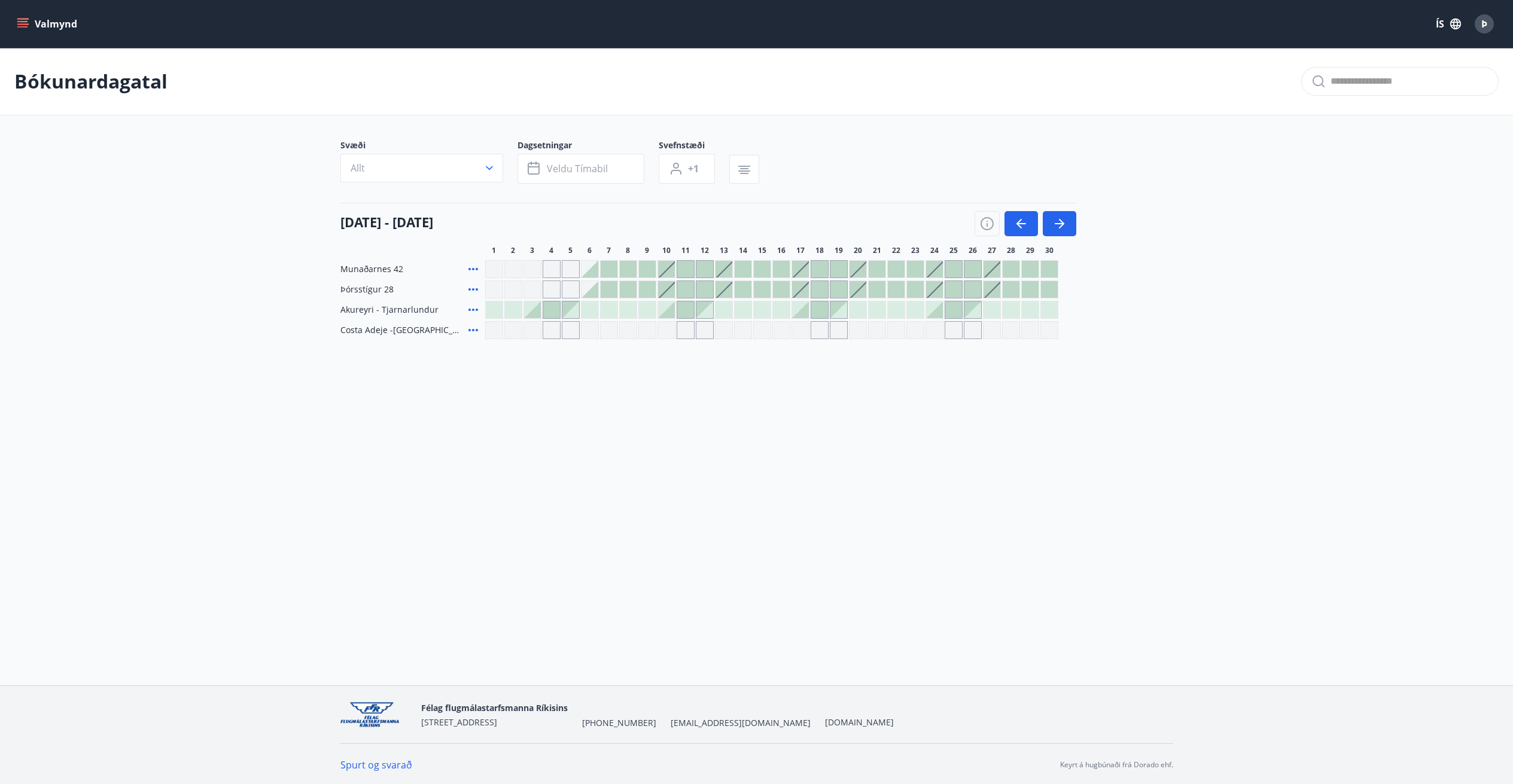
drag, startPoint x: 942, startPoint y: 531, endPoint x: 858, endPoint y: 533, distance: 84.0
click at [858, 533] on div "Valmynd ÍS Þ Bókunardagatal Svæði Allt Dagsetningar Veldu tímabil Svefnstæði +1…" at bounding box center [756, 342] width 1513 height 685
drag, startPoint x: 561, startPoint y: 414, endPoint x: 530, endPoint y: 409, distance: 31.4
click at [530, 409] on div "Valmynd ÍS Þ Bókunardagatal Svæði Allt Dagsetningar Veldu tímabil Svefnstæði +1…" at bounding box center [756, 342] width 1513 height 685
drag, startPoint x: 487, startPoint y: 377, endPoint x: 446, endPoint y: 378, distance: 41.0
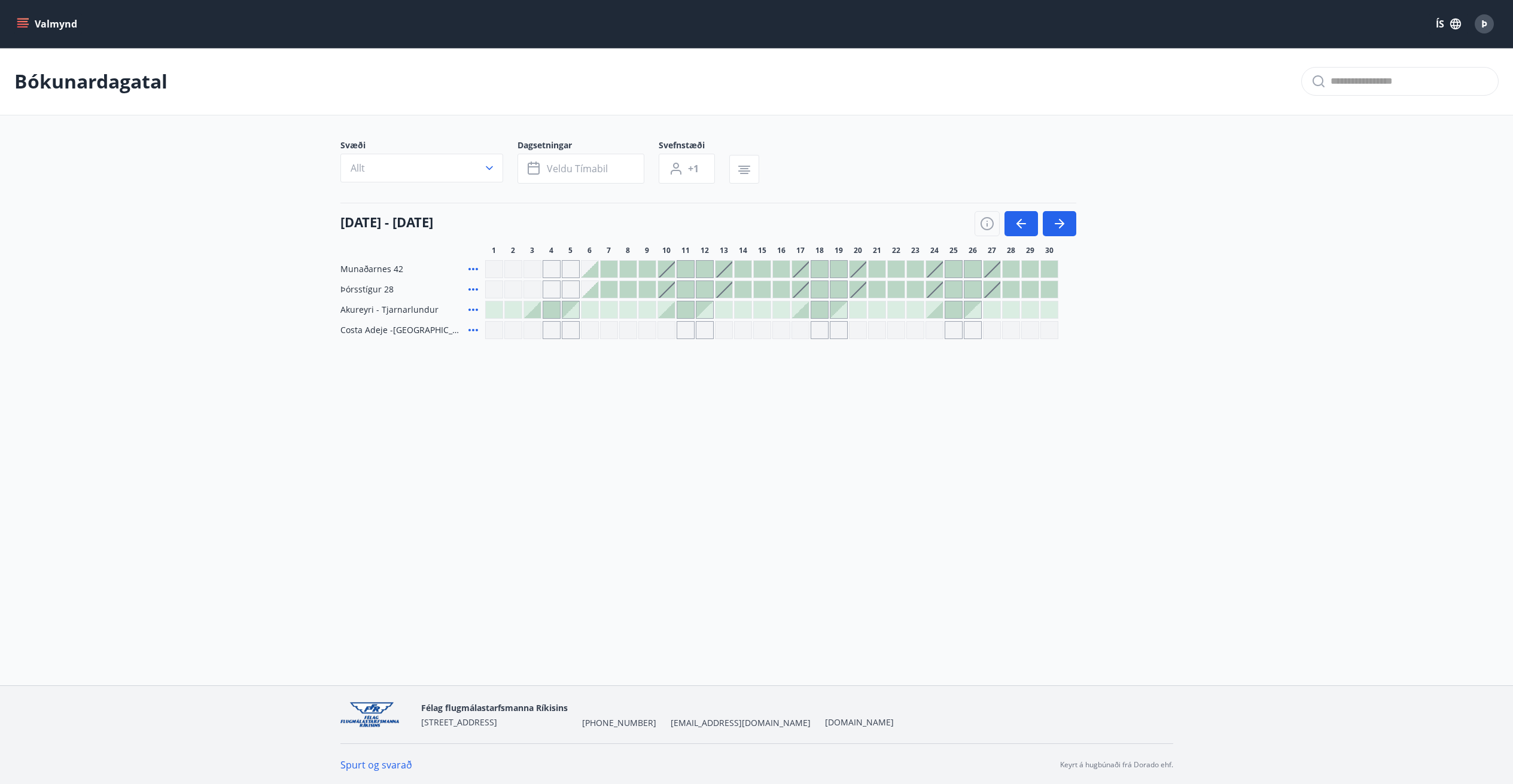
click at [446, 378] on div "Bókunardagatal Svæði Allt Dagsetningar Veldu tímabil Svefnstæði +1 [DATE] - [DA…" at bounding box center [756, 217] width 1513 height 339
click at [490, 314] on div at bounding box center [494, 309] width 17 height 17
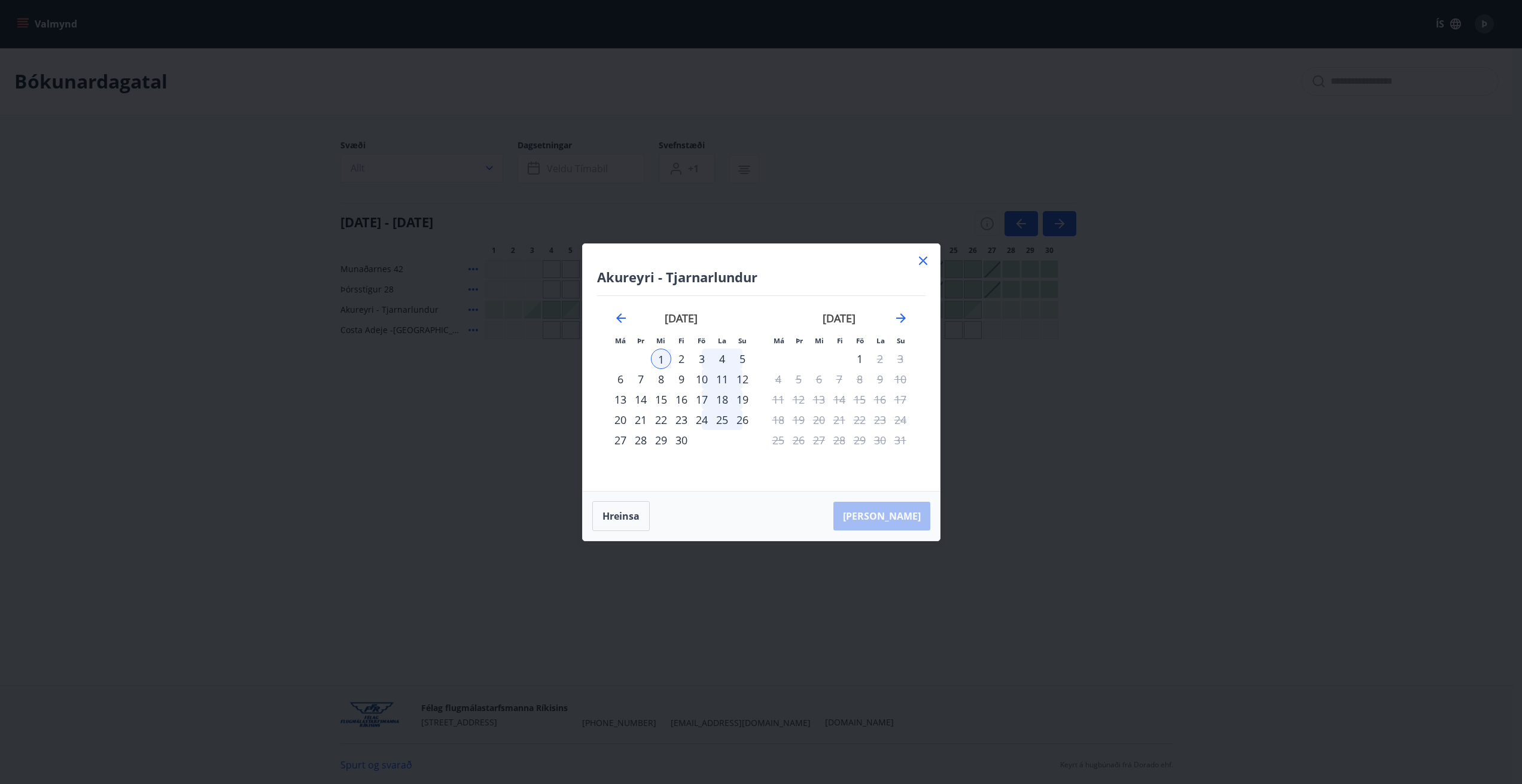
click at [620, 378] on div "6" at bounding box center [620, 379] width 21 height 21
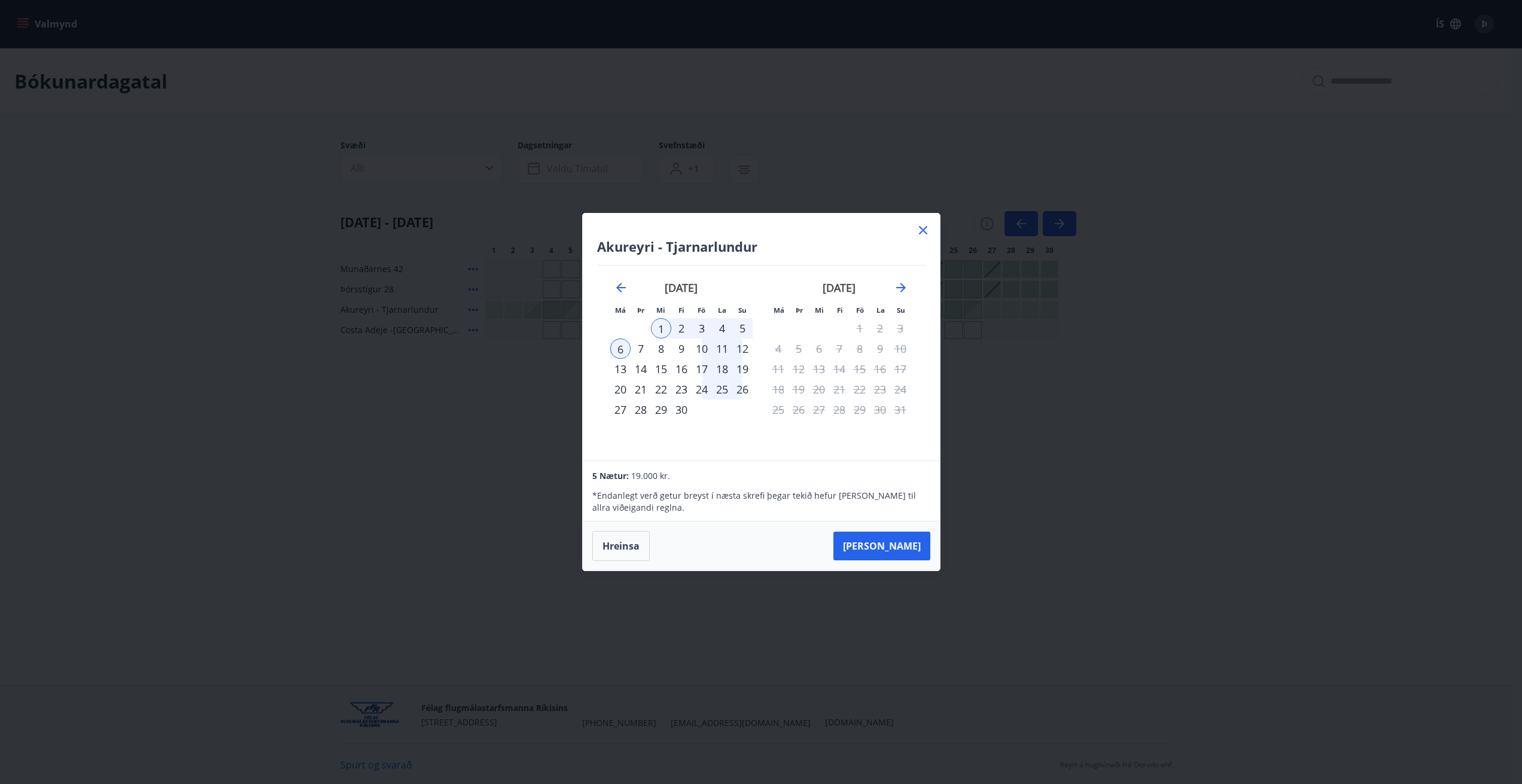
click at [425, 356] on div "[GEOGRAPHIC_DATA] - Tjarnarlundur Má Þr Mi Fi Fö La Su Má Þr Mi Fi Fö La Su [DA…" at bounding box center [761, 392] width 1522 height 784
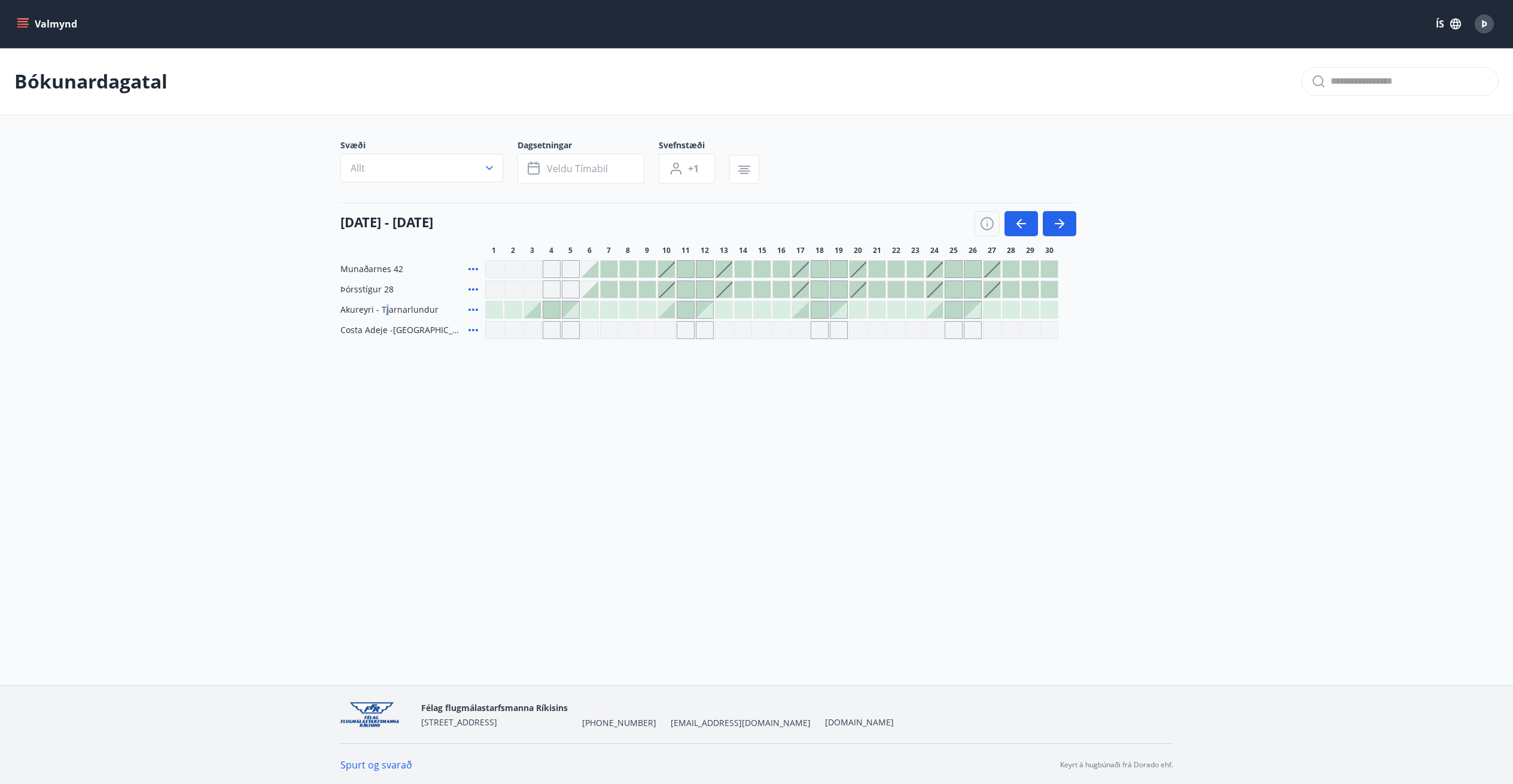
click at [386, 312] on span "Akureyri - Tjarnarlundur" at bounding box center [389, 309] width 98 height 12
click at [472, 309] on icon at bounding box center [473, 309] width 10 height 2
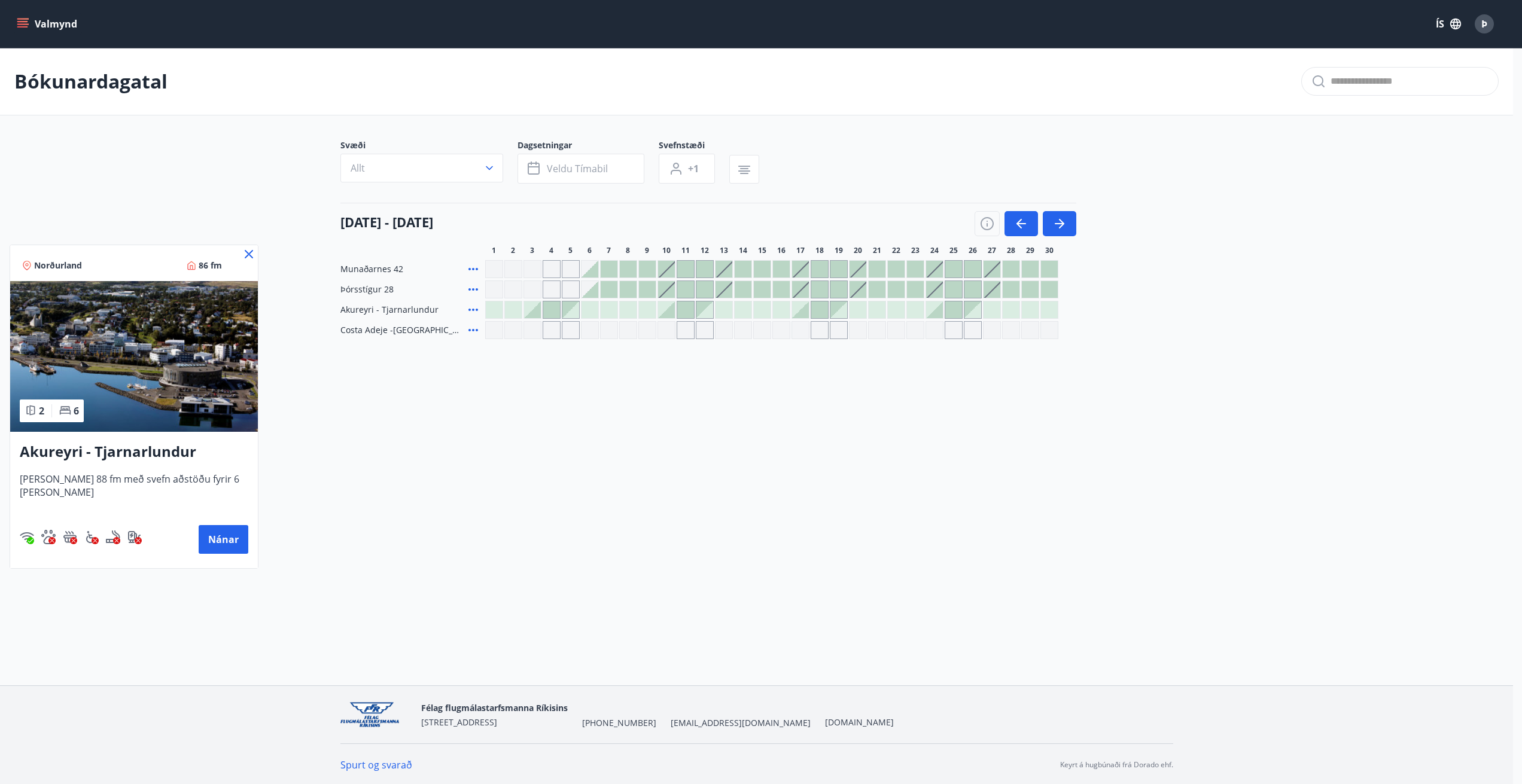
click at [150, 452] on h3 "Akureyri - Tjarnarlundur" at bounding box center [134, 452] width 228 height 21
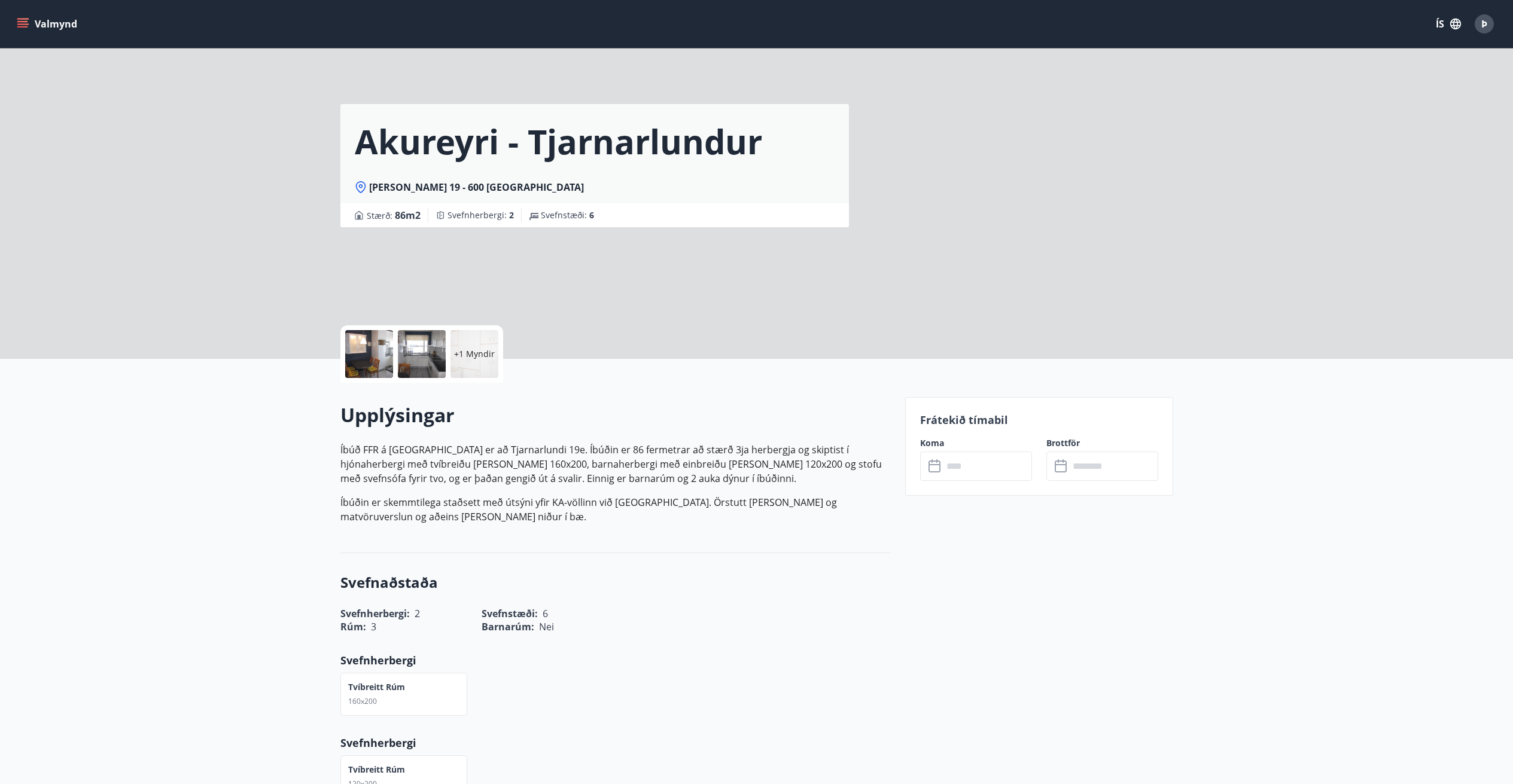
drag, startPoint x: 274, startPoint y: 465, endPoint x: 194, endPoint y: 446, distance: 82.2
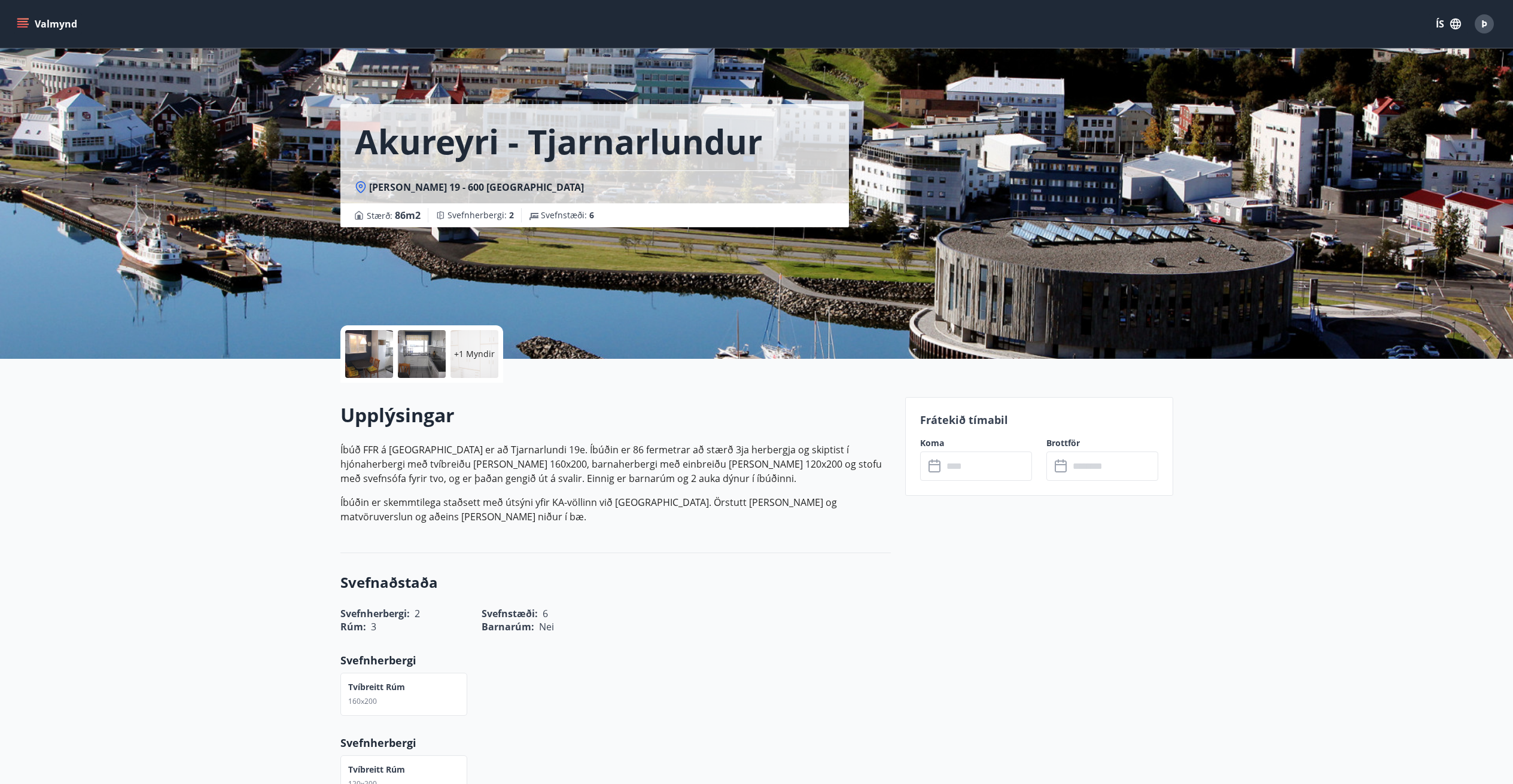
drag, startPoint x: 678, startPoint y: 447, endPoint x: 670, endPoint y: 453, distance: 10.0
click at [671, 451] on p "Íbúð FFR á [GEOGRAPHIC_DATA] er að Tjarnarlundi 19e. Íbúðin er 86 fermetrar að …" at bounding box center [615, 464] width 551 height 43
click at [665, 460] on p "Íbúð FFR á [GEOGRAPHIC_DATA] er að Tjarnarlundi 19e. Íbúðin er 86 fermetrar að …" at bounding box center [615, 464] width 551 height 43
click at [677, 500] on p "Íbúðin er skemmtilega staðsett með útsýni yfir KA-völlinn við [GEOGRAPHIC_DATA]…" at bounding box center [615, 509] width 551 height 29
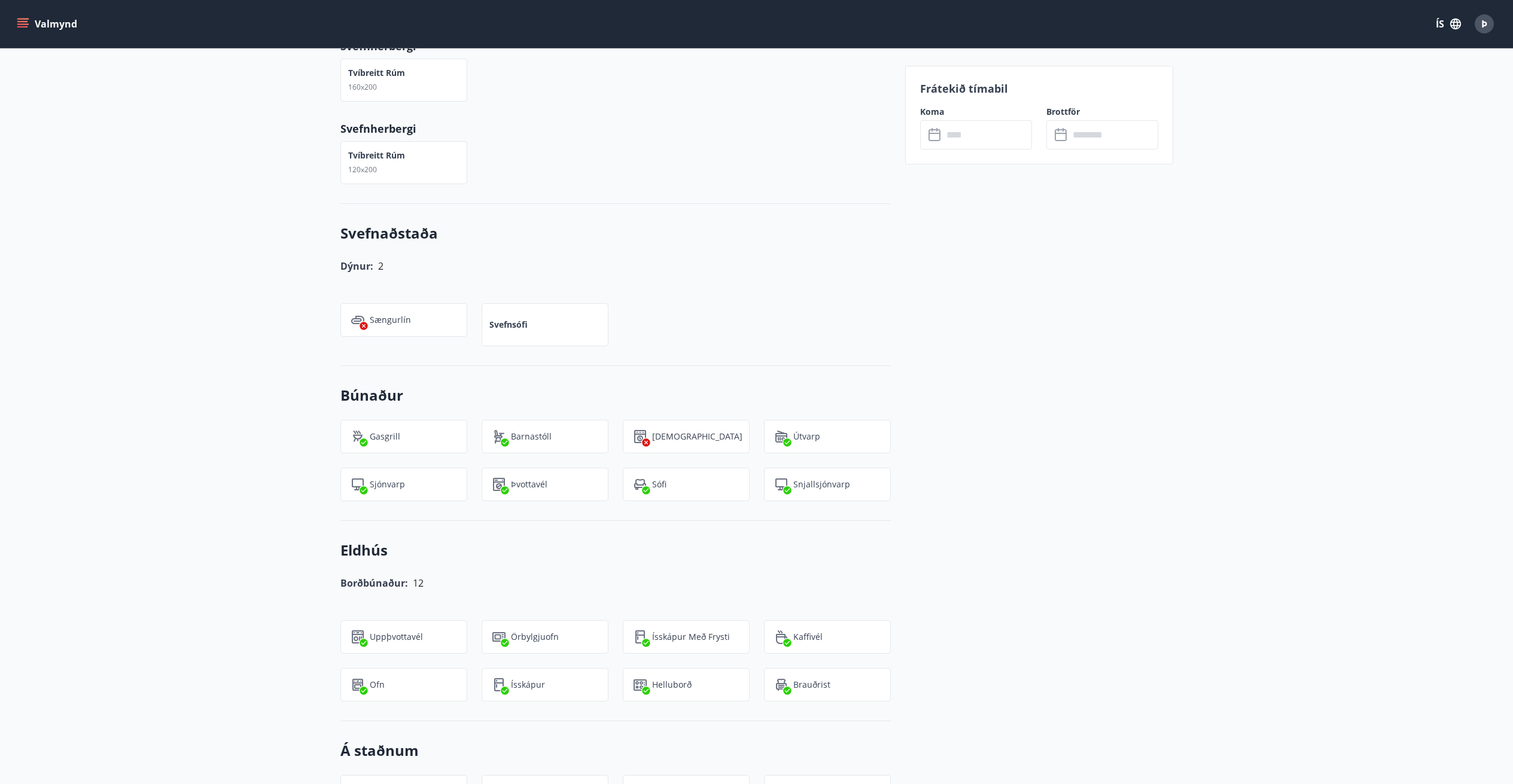
scroll to position [777, 0]
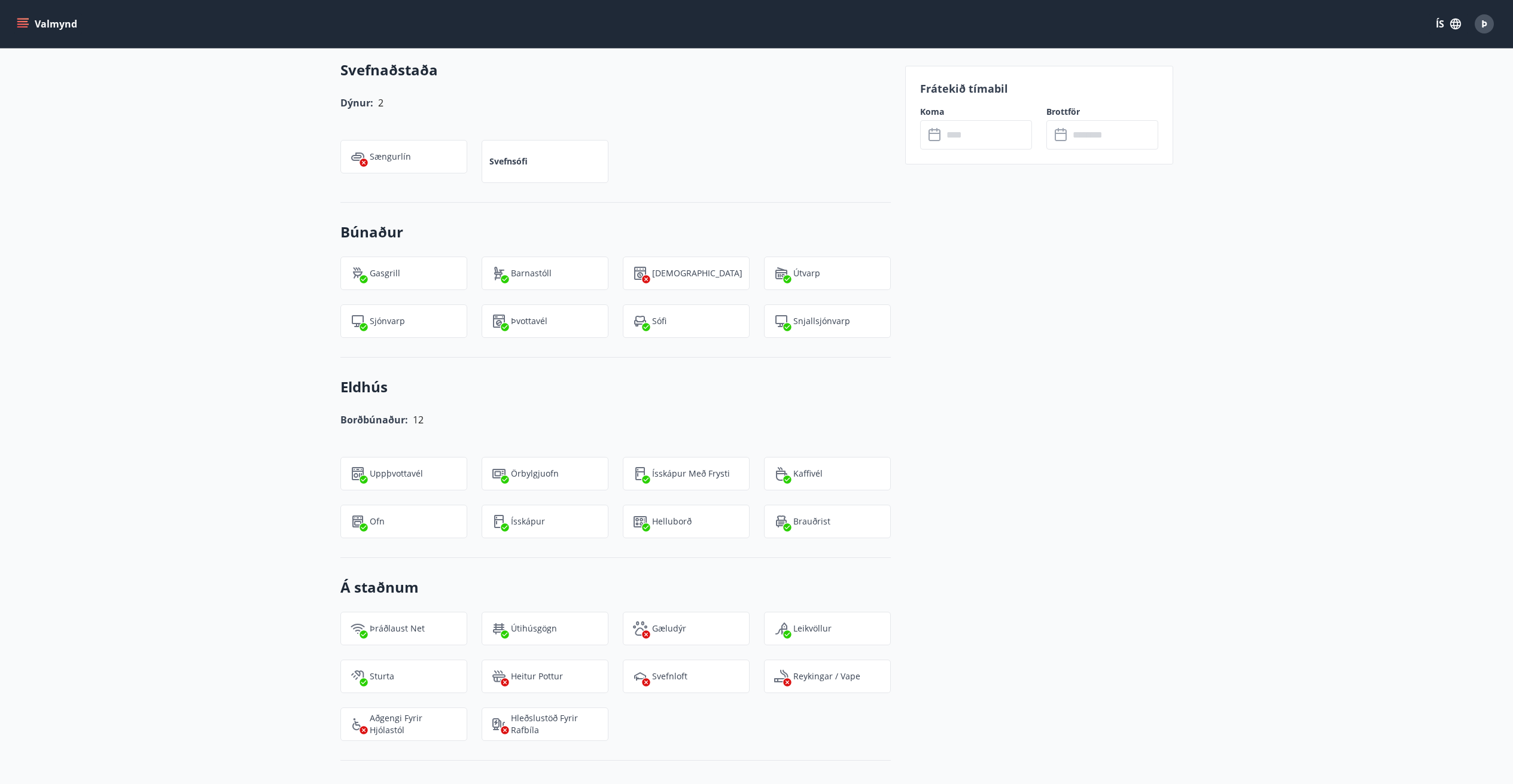
drag, startPoint x: 352, startPoint y: 278, endPoint x: 269, endPoint y: 285, distance: 83.3
click at [269, 285] on div "+1 Myndir Upplýsingar Íbúð FFR á [GEOGRAPHIC_DATA] er að Tjarnarlundi 19e. Íbúð…" at bounding box center [756, 462] width 1513 height 1762
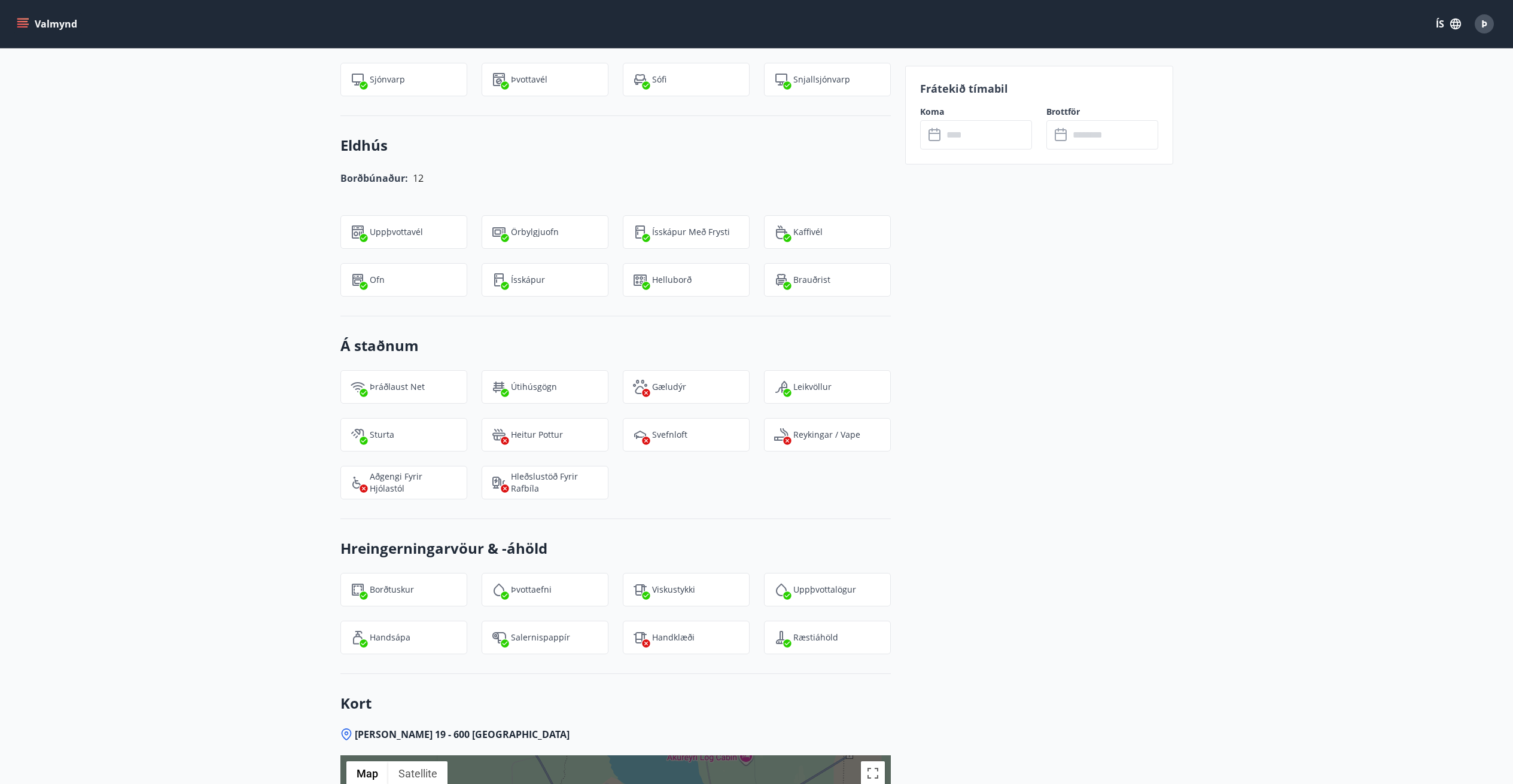
scroll to position [1437, 0]
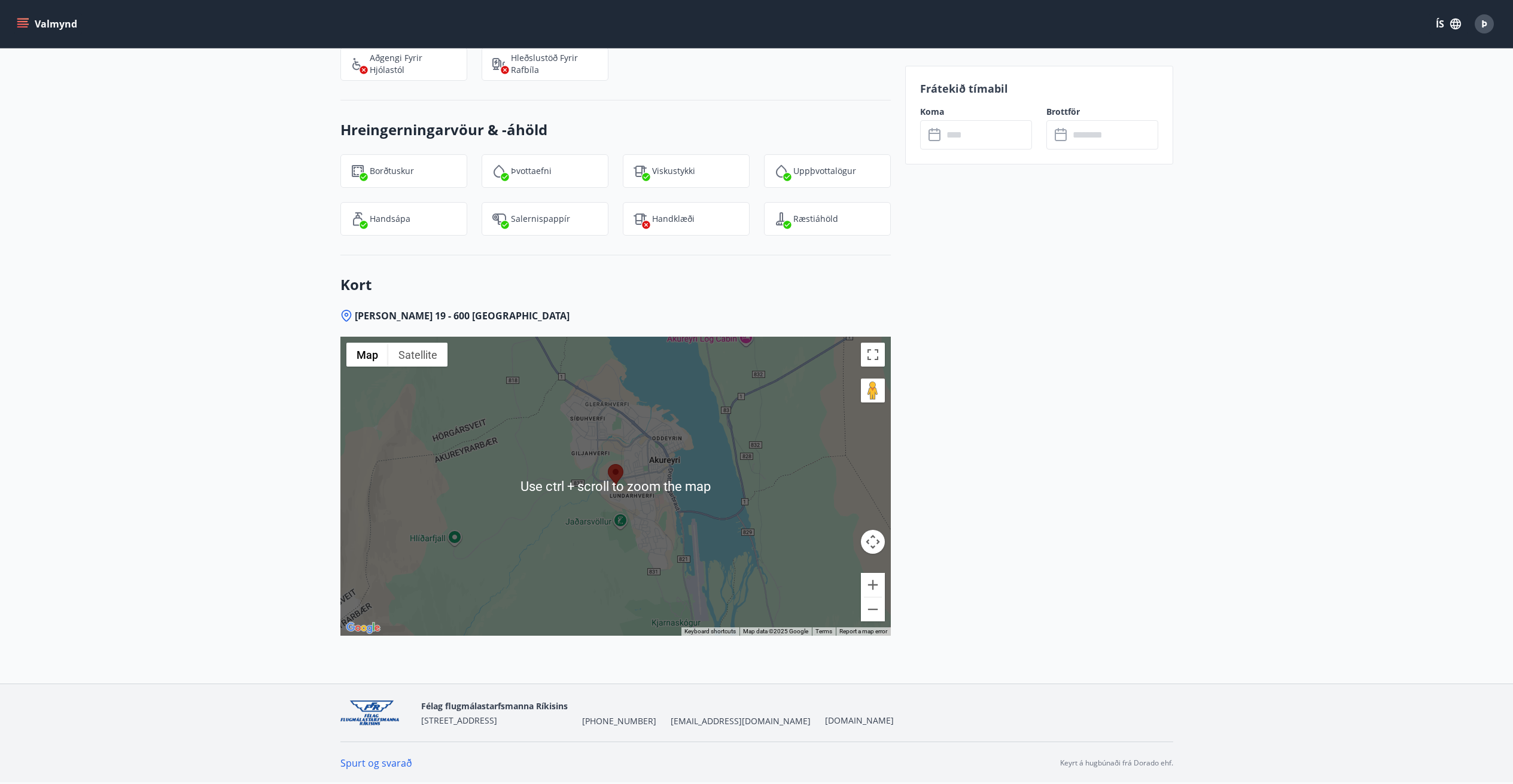
click at [597, 493] on div at bounding box center [615, 486] width 551 height 299
click at [874, 579] on button "Zoom in" at bounding box center [873, 585] width 24 height 24
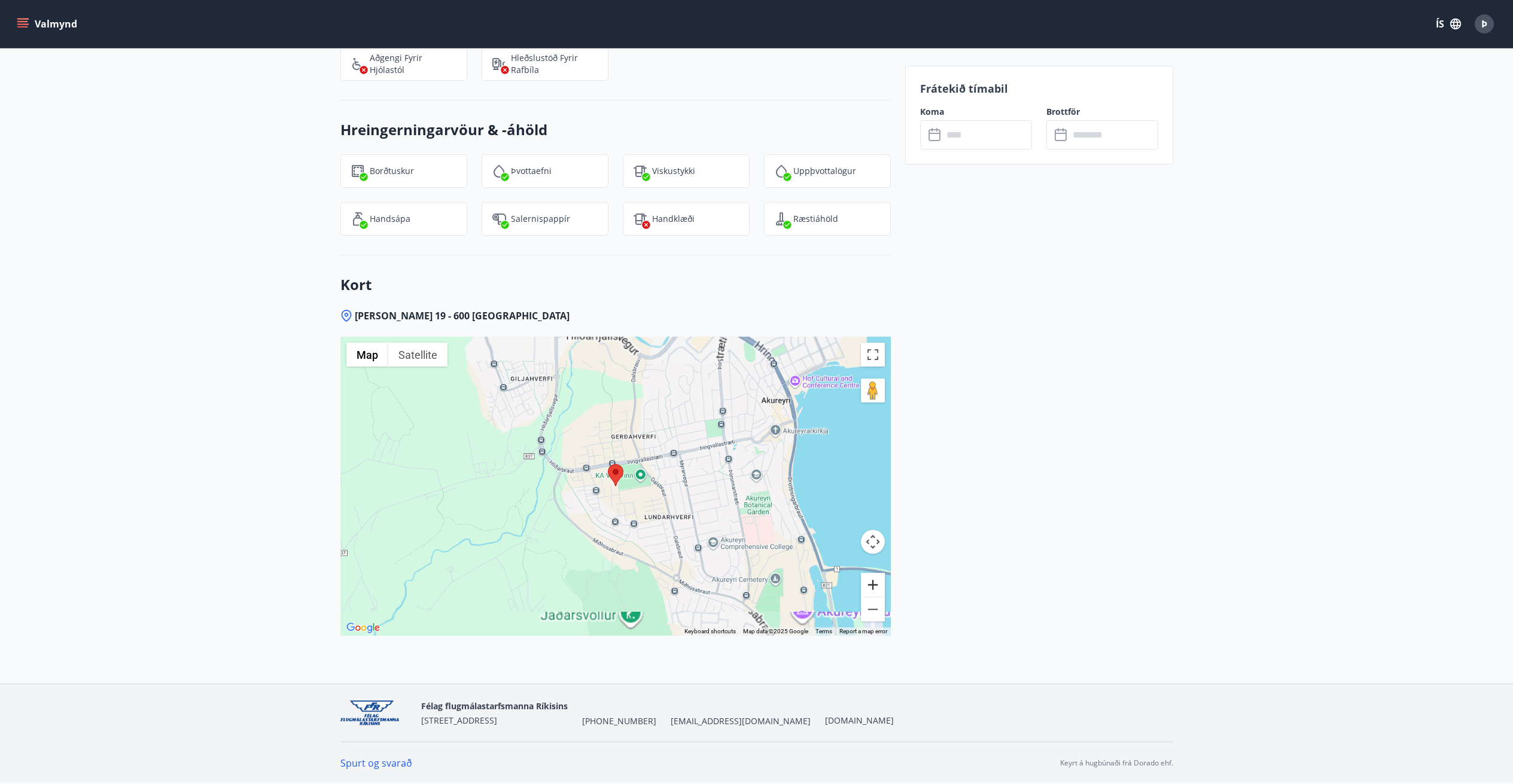
click at [874, 579] on button "Zoom in" at bounding box center [873, 585] width 24 height 24
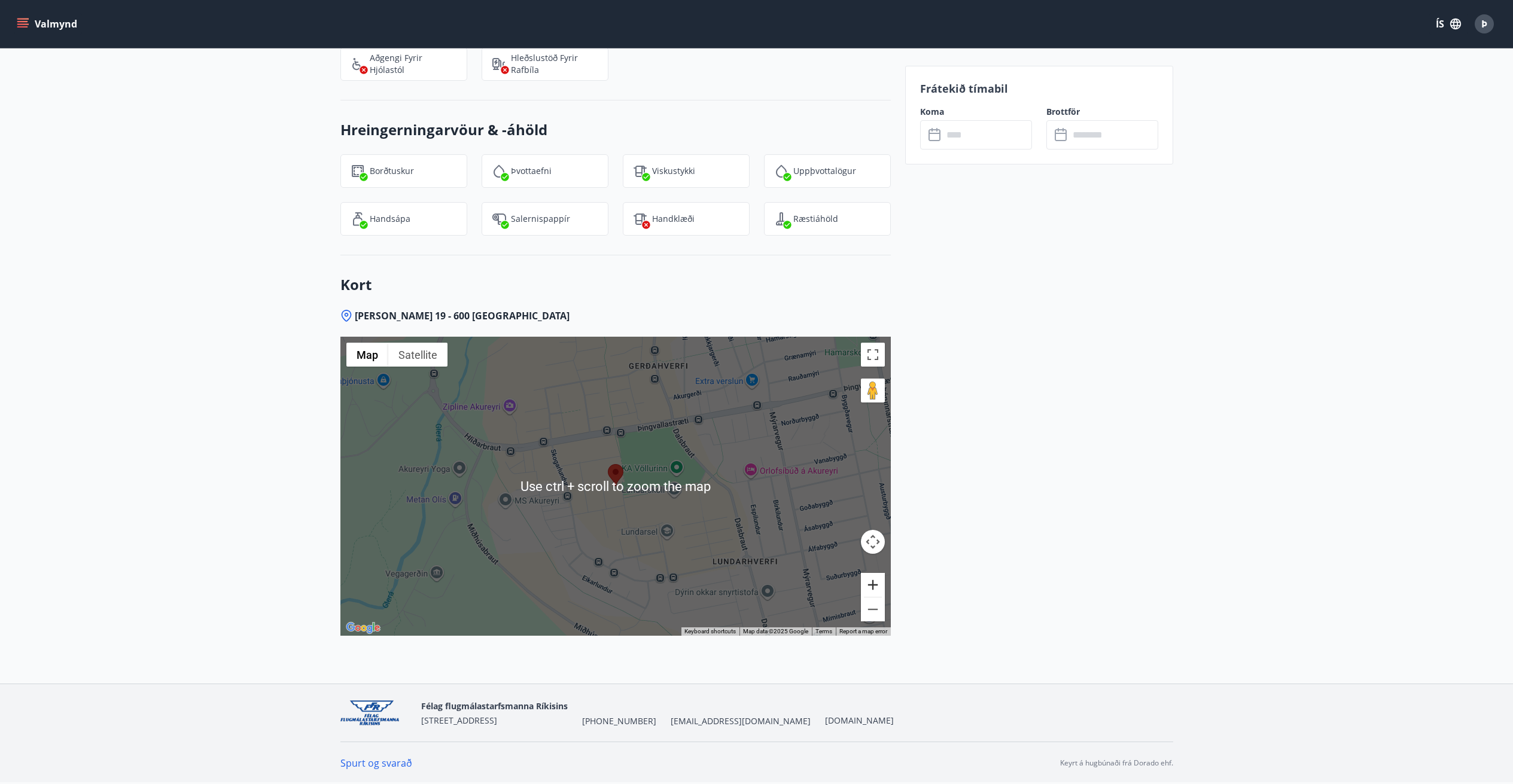
click at [881, 581] on button "Zoom in" at bounding box center [873, 585] width 24 height 24
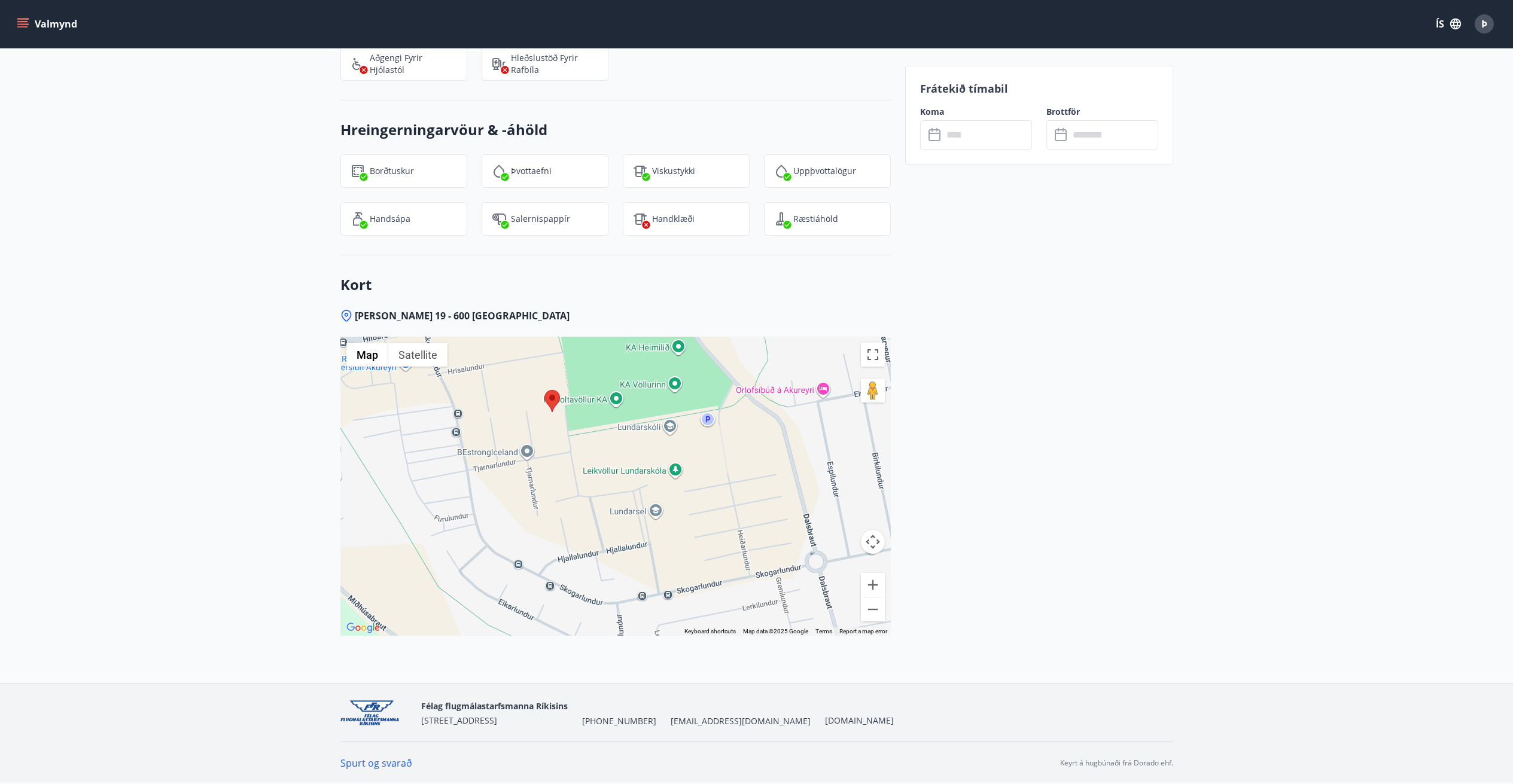
drag, startPoint x: 782, startPoint y: 504, endPoint x: 716, endPoint y: 428, distance: 100.7
click at [716, 428] on div at bounding box center [615, 486] width 551 height 299
click at [878, 610] on button "Zoom out" at bounding box center [873, 609] width 24 height 24
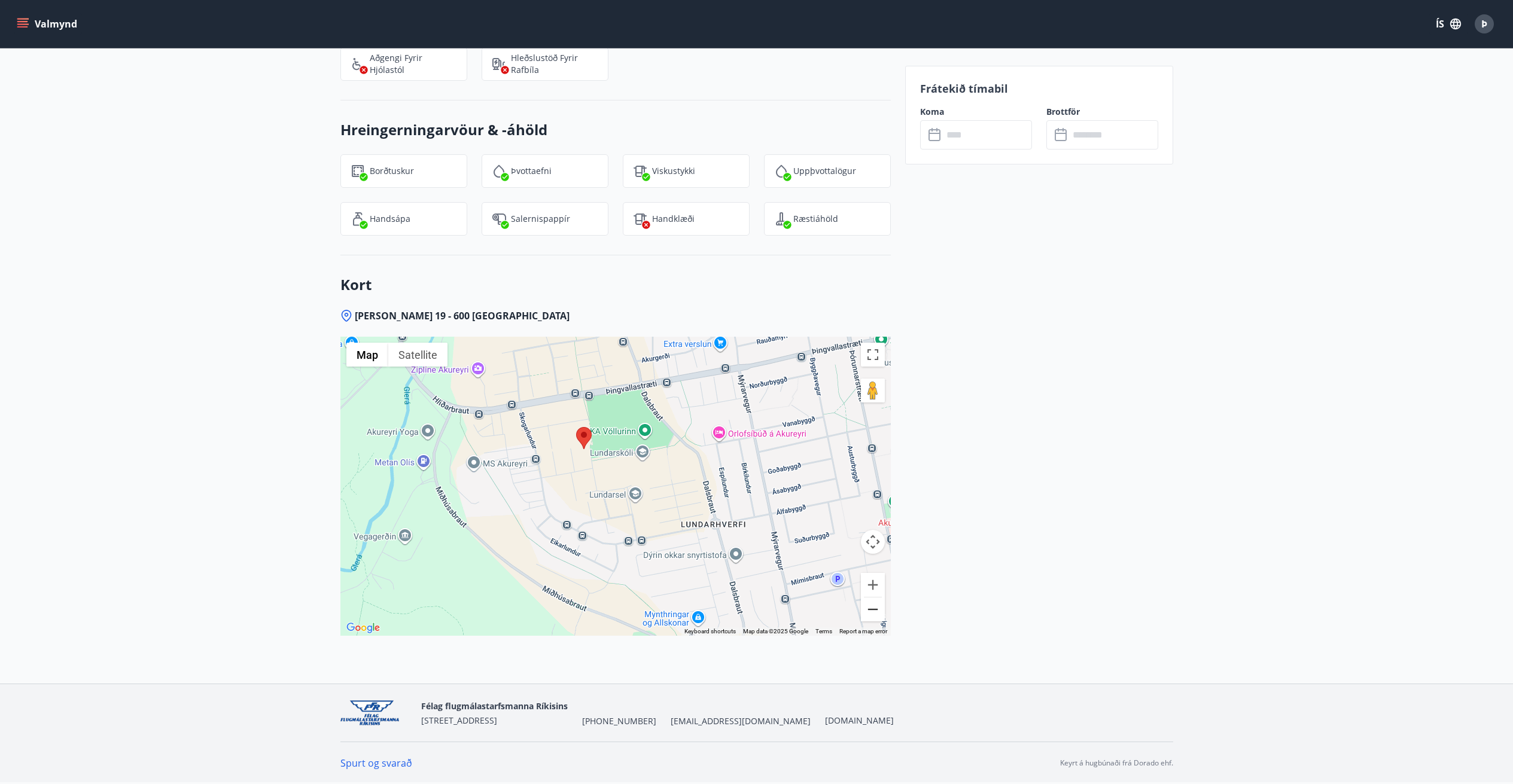
click at [878, 611] on button "Zoom out" at bounding box center [873, 609] width 24 height 24
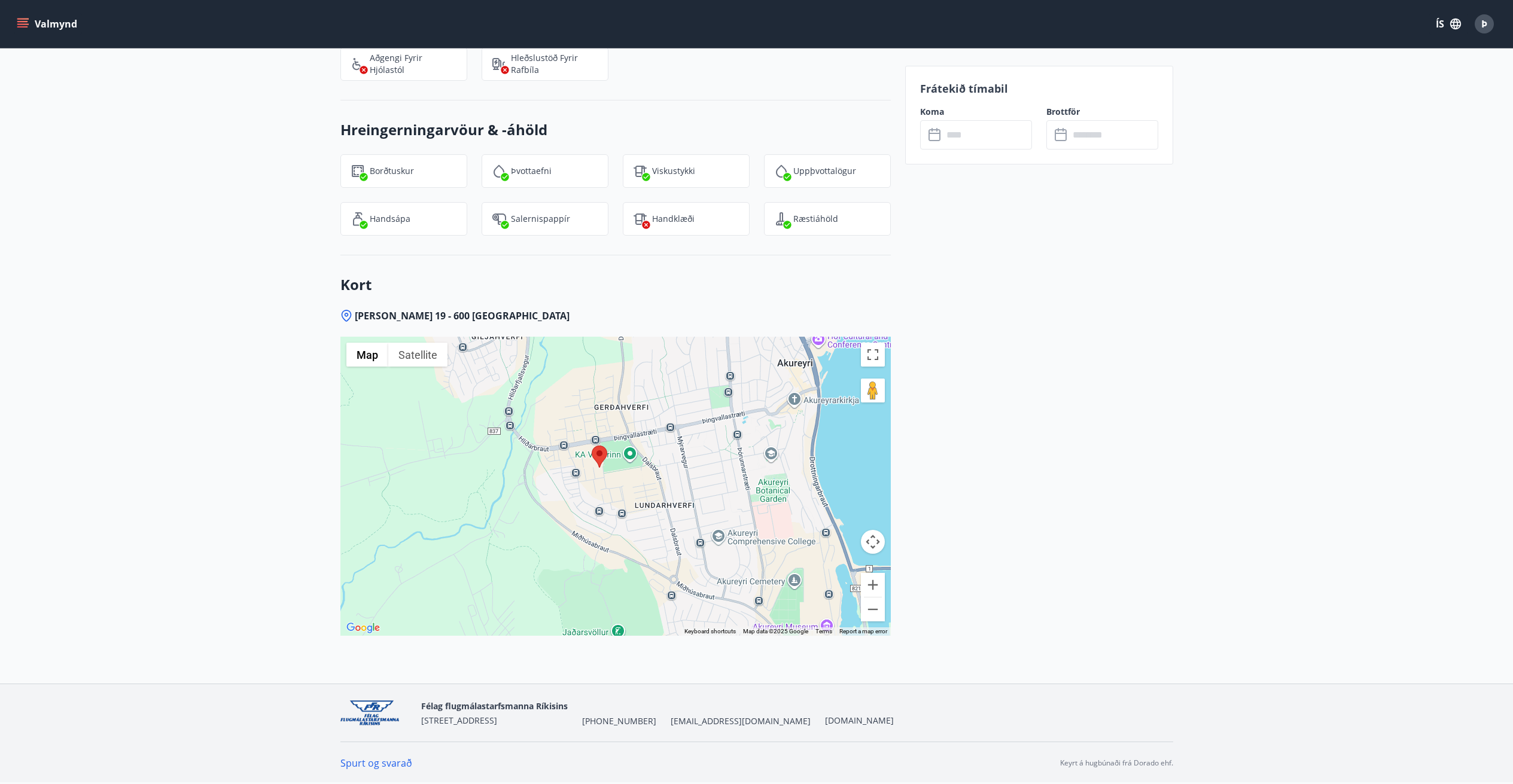
drag, startPoint x: 949, startPoint y: 523, endPoint x: 930, endPoint y: 468, distance: 58.2
drag, startPoint x: 930, startPoint y: 468, endPoint x: 923, endPoint y: 462, distance: 9.2
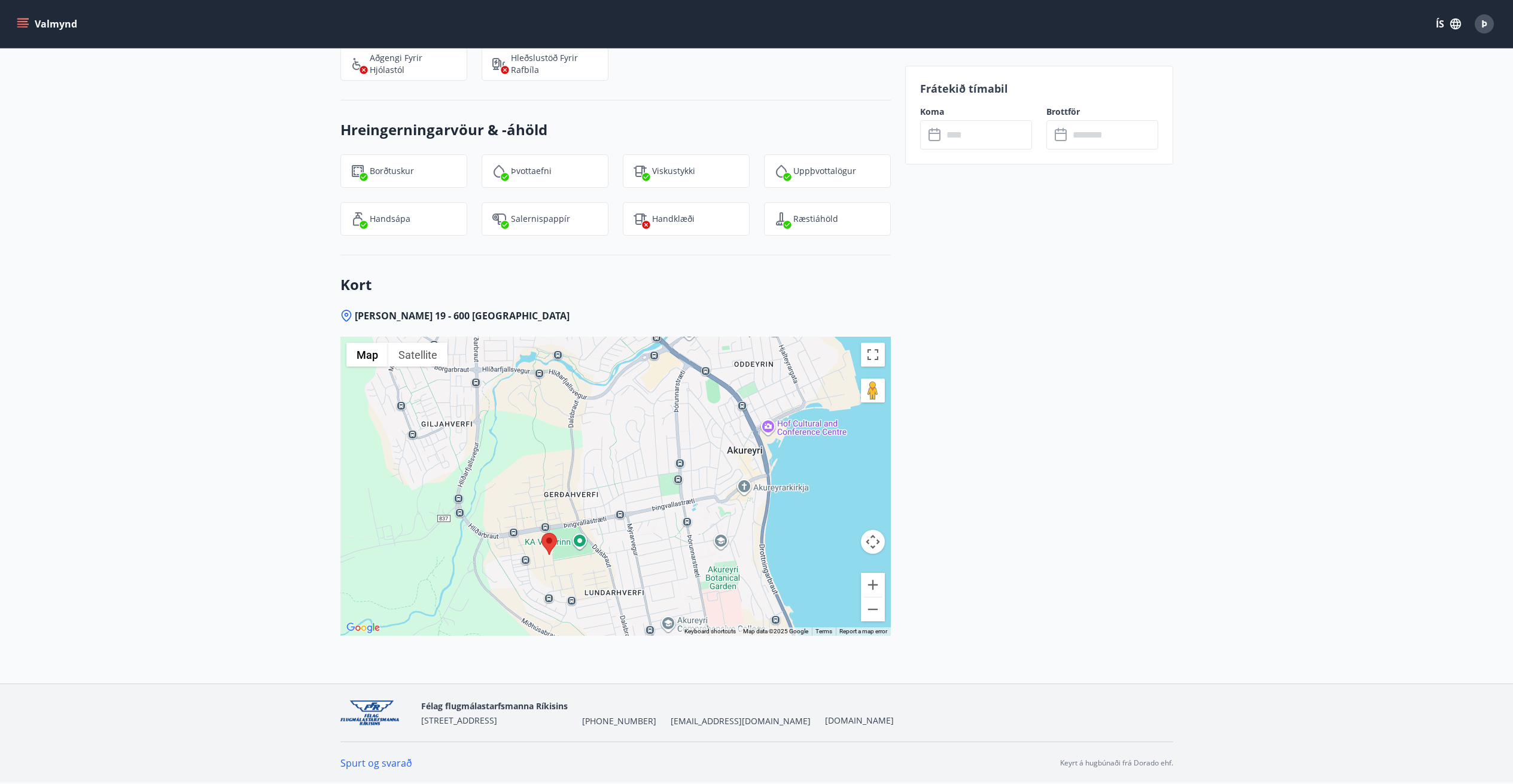
drag, startPoint x: 693, startPoint y: 422, endPoint x: 643, endPoint y: 512, distance: 103.0
click at [643, 512] on div at bounding box center [615, 486] width 551 height 299
drag, startPoint x: 240, startPoint y: 435, endPoint x: 233, endPoint y: 431, distance: 8.1
drag, startPoint x: 233, startPoint y: 431, endPoint x: 213, endPoint y: 412, distance: 27.6
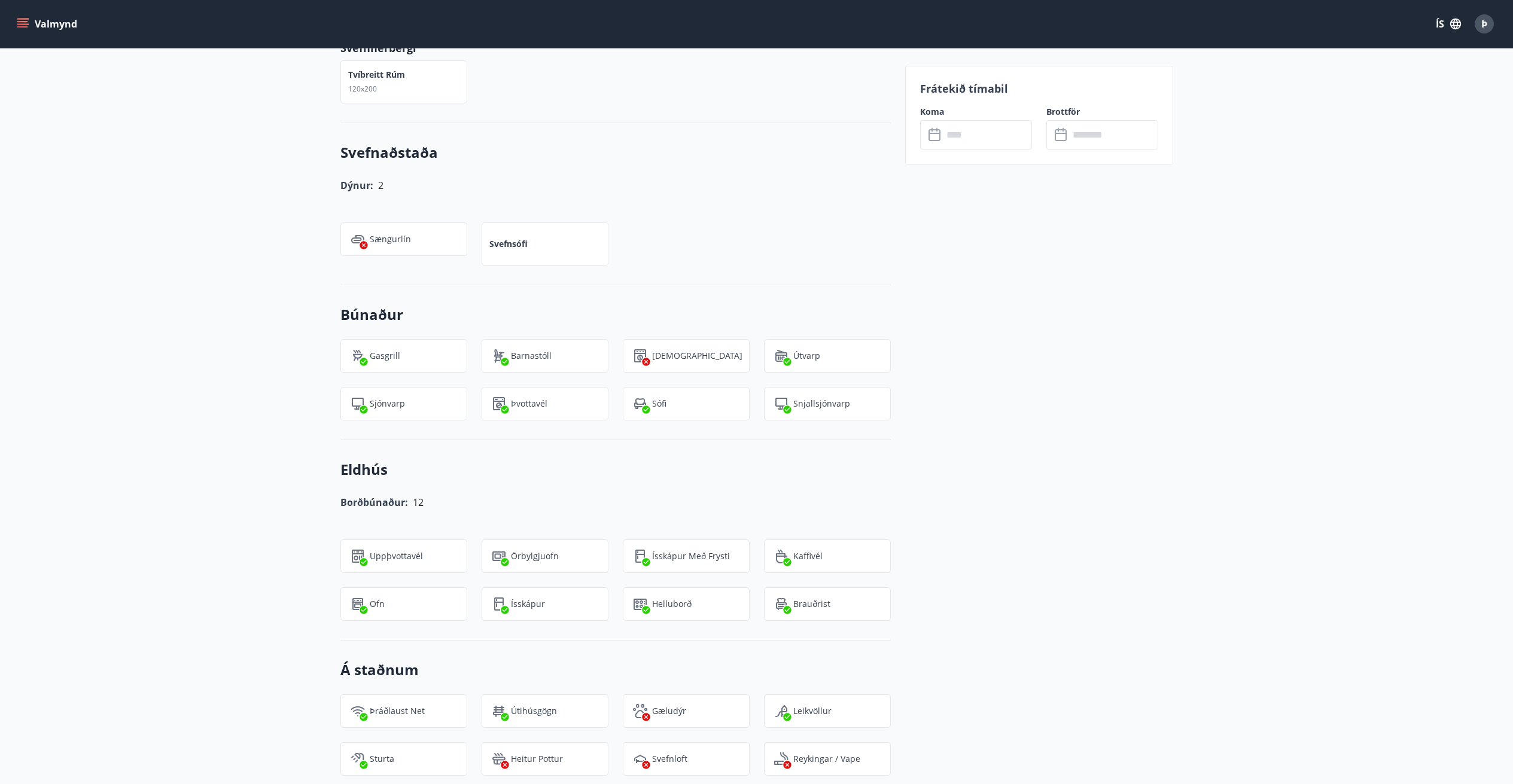
scroll to position [899, 0]
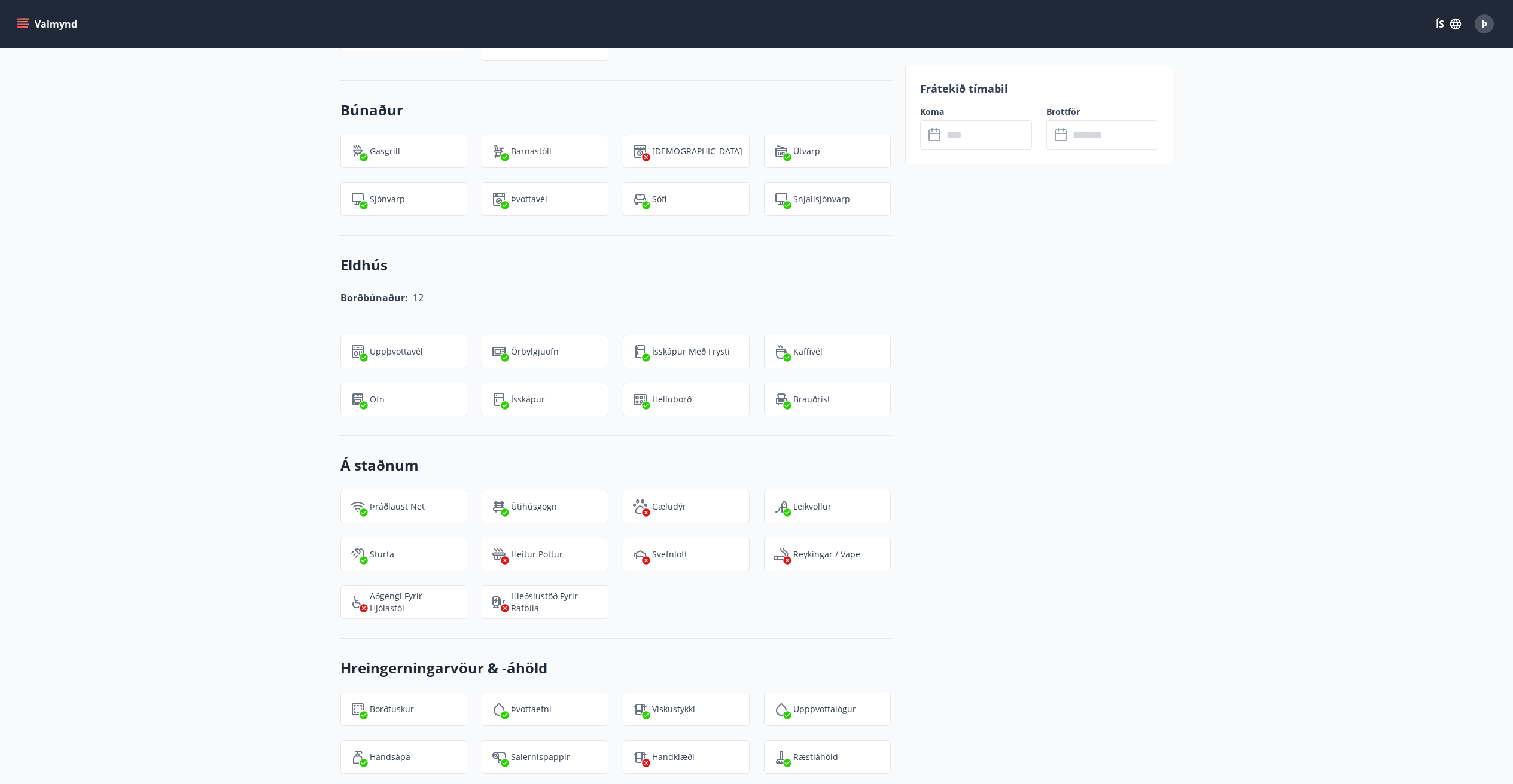
drag, startPoint x: 411, startPoint y: 353, endPoint x: 327, endPoint y: 343, distance: 84.6
click at [327, 343] on div "Uppþvottavél" at bounding box center [396, 344] width 141 height 48
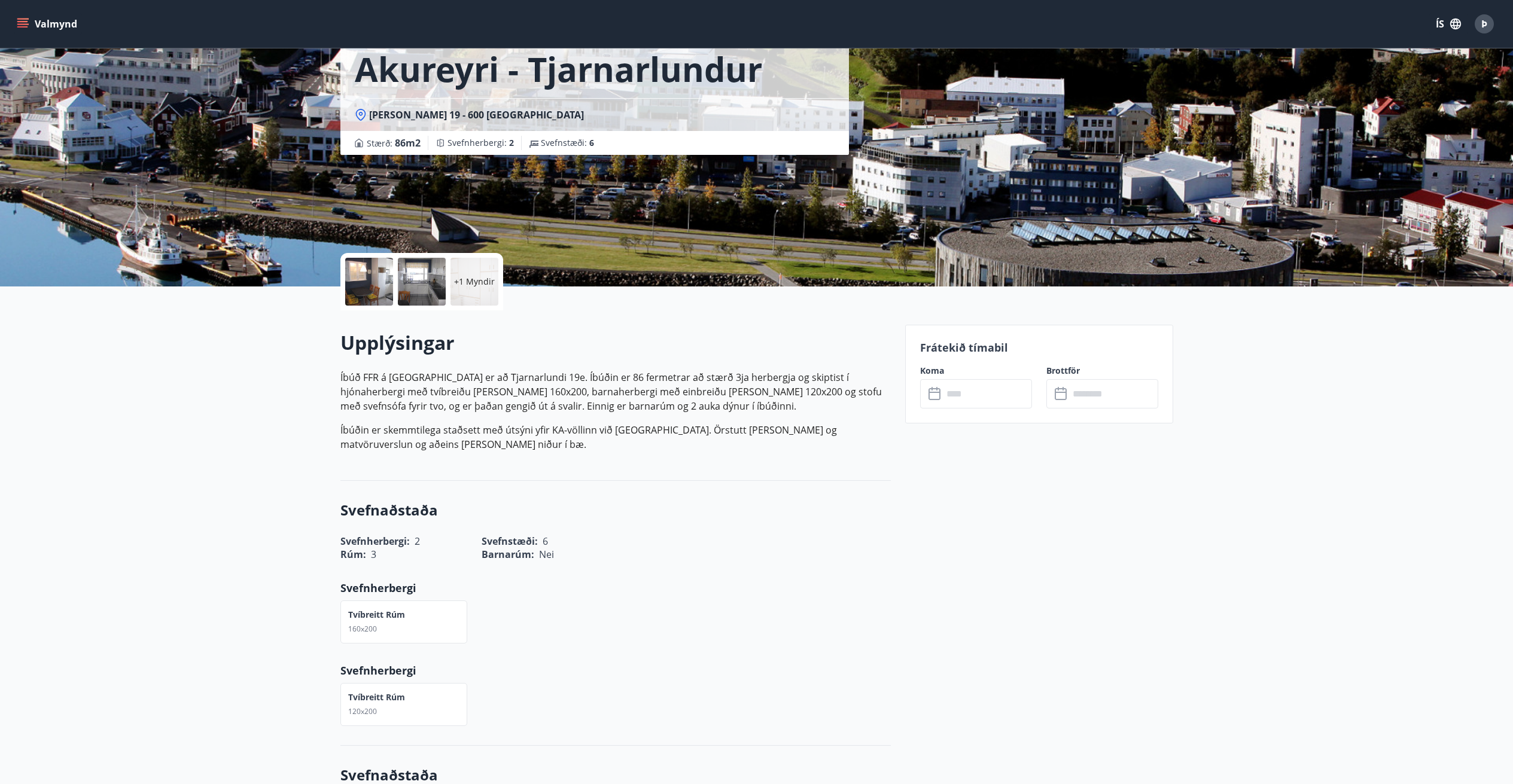
scroll to position [62, 0]
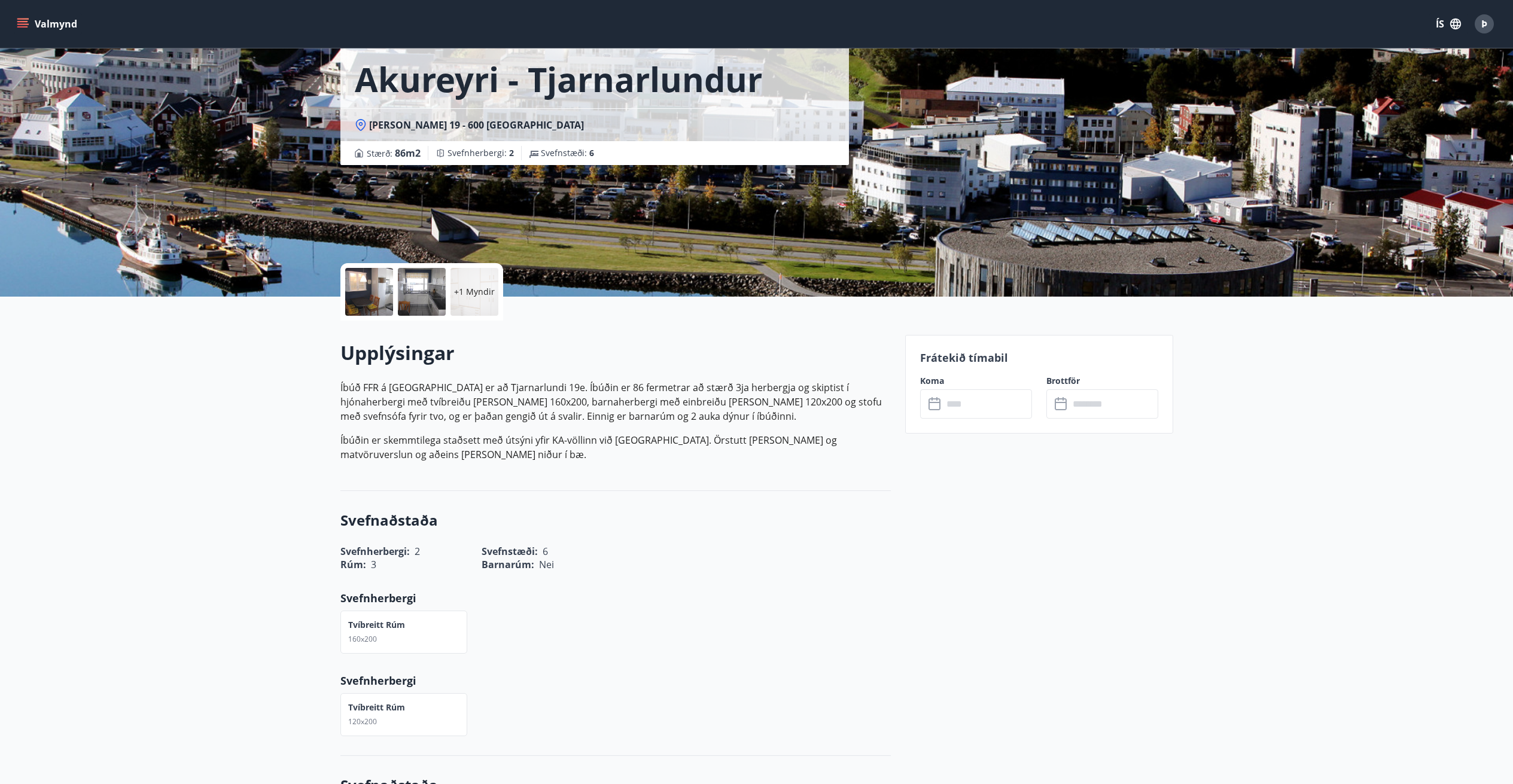
drag, startPoint x: 317, startPoint y: 355, endPoint x: 269, endPoint y: 341, distance: 50.0
click at [393, 293] on div "+1 Myndir" at bounding box center [422, 291] width 163 height 57
click at [376, 299] on div at bounding box center [369, 292] width 48 height 48
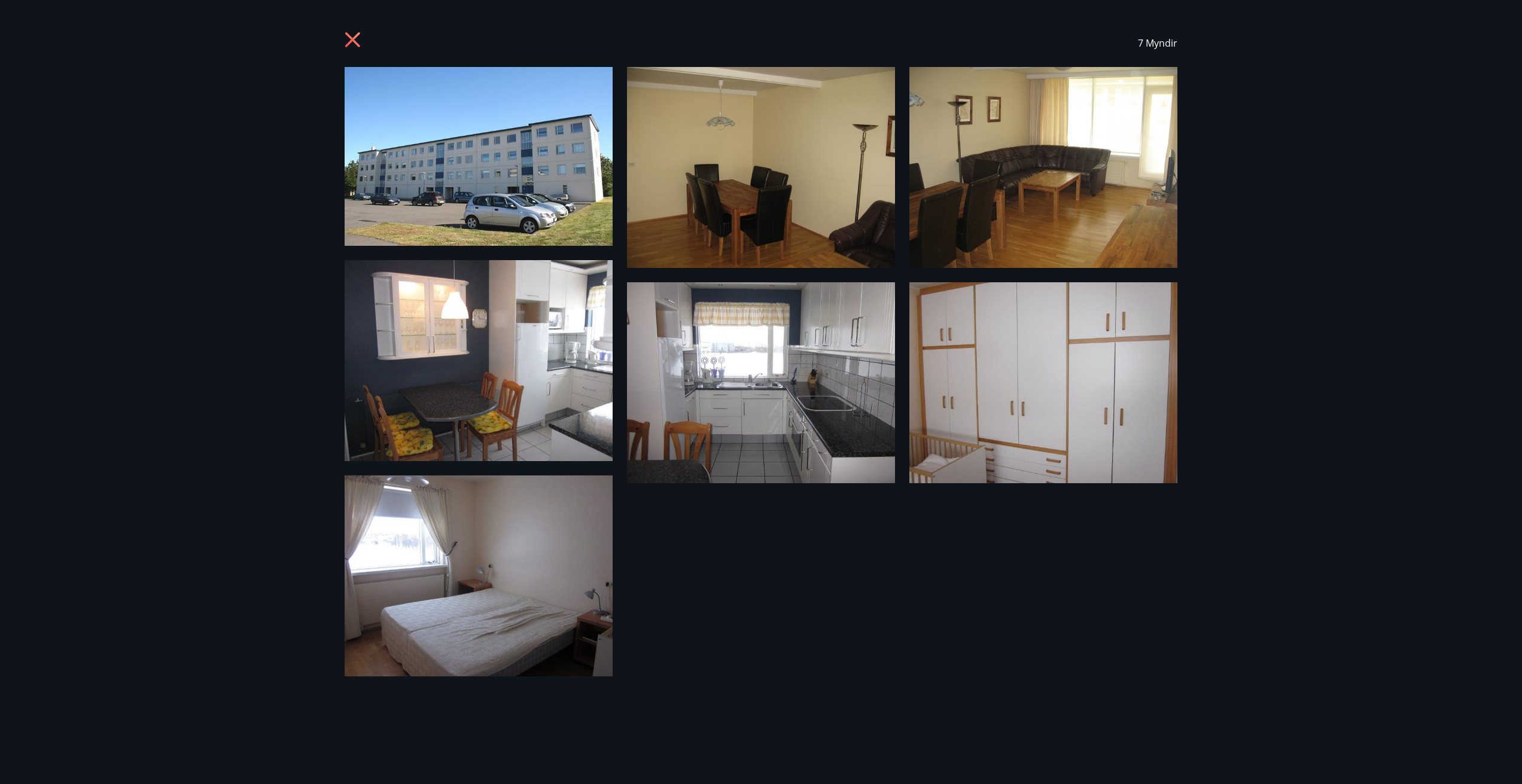
drag, startPoint x: 366, startPoint y: 520, endPoint x: 182, endPoint y: 414, distance: 212.3
click at [182, 414] on div "7 Myndir" at bounding box center [761, 392] width 1522 height 784
